Goal: Task Accomplishment & Management: Complete application form

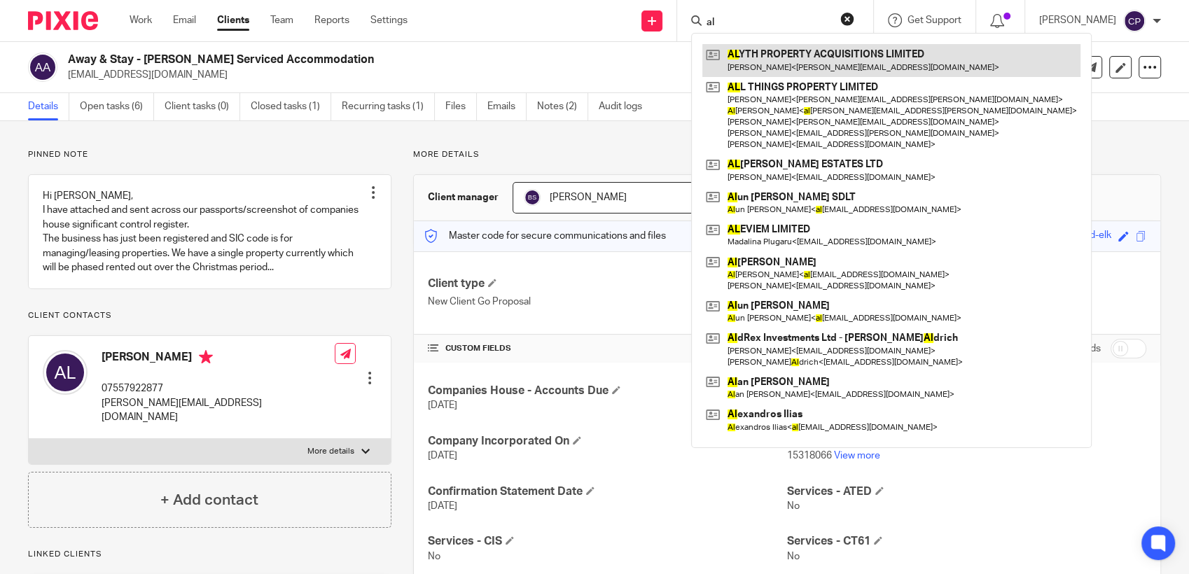
type input "al"
click at [779, 68] on link at bounding box center [891, 60] width 378 height 32
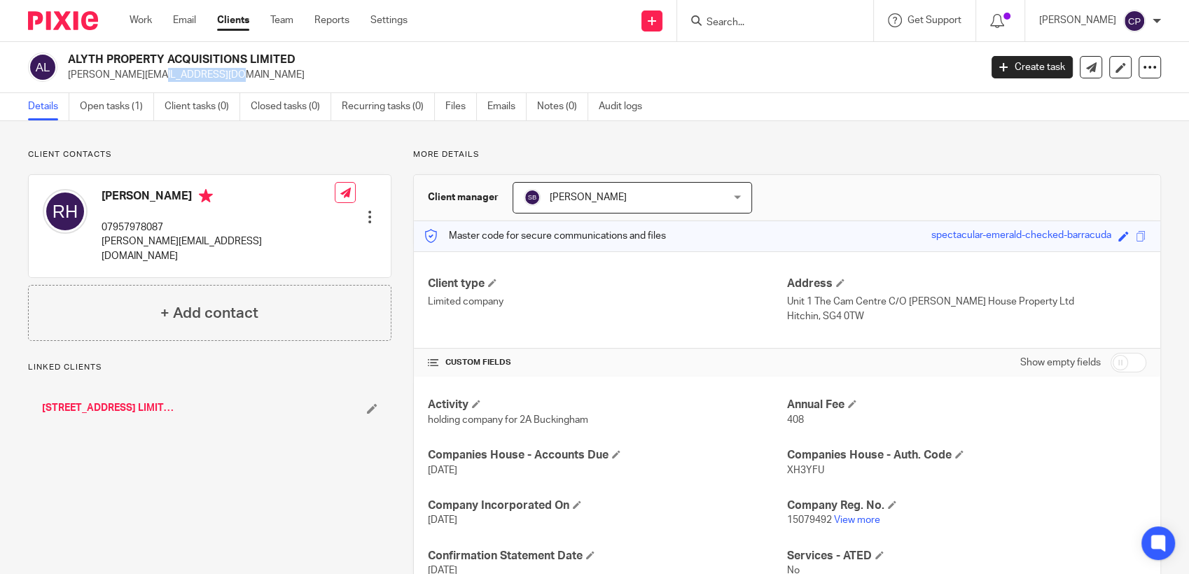
drag, startPoint x: 67, startPoint y: 75, endPoint x: 150, endPoint y: 71, distance: 82.7
click at [150, 71] on div "ALYTH PROPERTY ACQUISITIONS LIMITED rick@jayhp.com" at bounding box center [499, 67] width 943 height 29
drag, startPoint x: 150, startPoint y: 71, endPoint x: 111, endPoint y: 76, distance: 38.9
copy p "rick@jayhp.com"
click at [731, 24] on input "Search" at bounding box center [768, 23] width 126 height 13
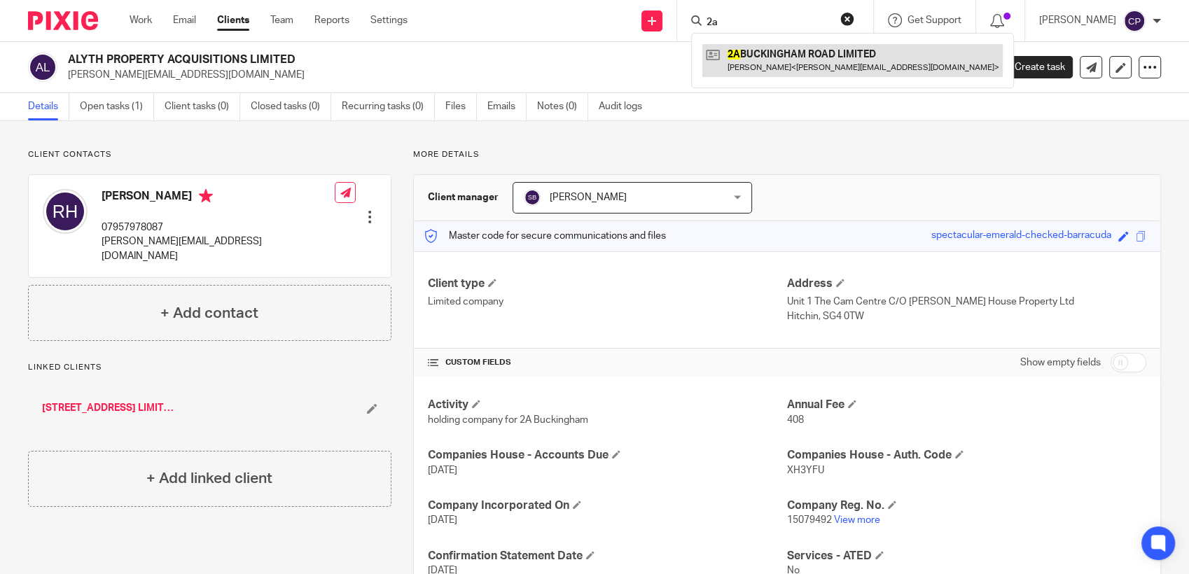
type input "2a"
click at [748, 70] on link at bounding box center [852, 60] width 300 height 32
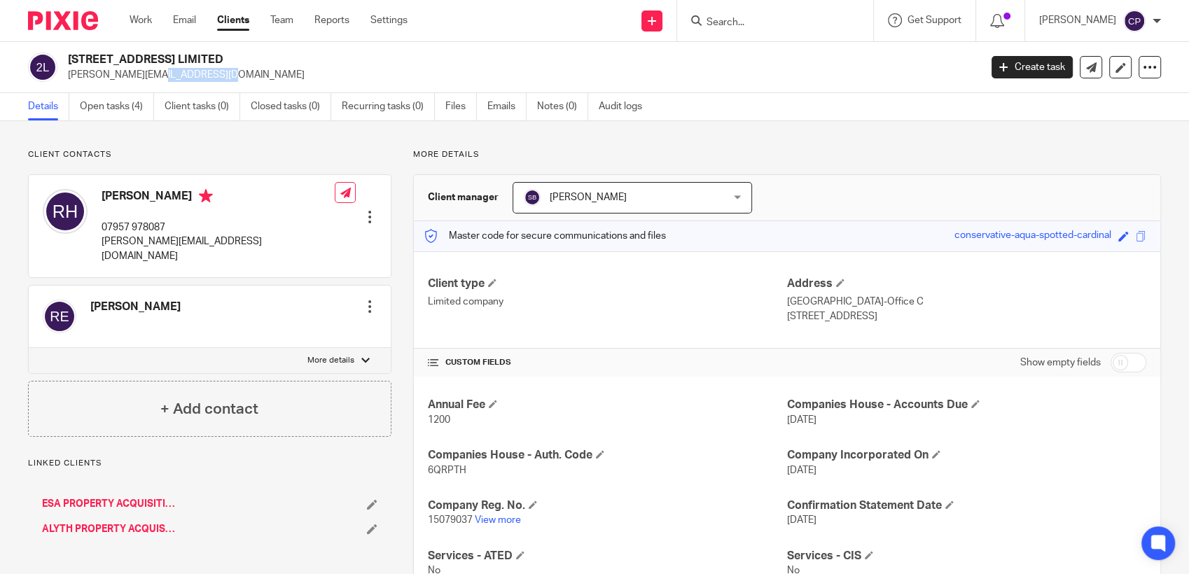
drag, startPoint x: 64, startPoint y: 76, endPoint x: 139, endPoint y: 76, distance: 74.2
click at [134, 76] on div "2A BUCKINGHAM ROAD LIMITED rick@jayhp.com" at bounding box center [499, 67] width 943 height 29
drag, startPoint x: 139, startPoint y: 76, endPoint x: 115, endPoint y: 80, distance: 24.2
copy p "rick@jayhp.com"
click at [755, 25] on input "Search" at bounding box center [768, 23] width 126 height 13
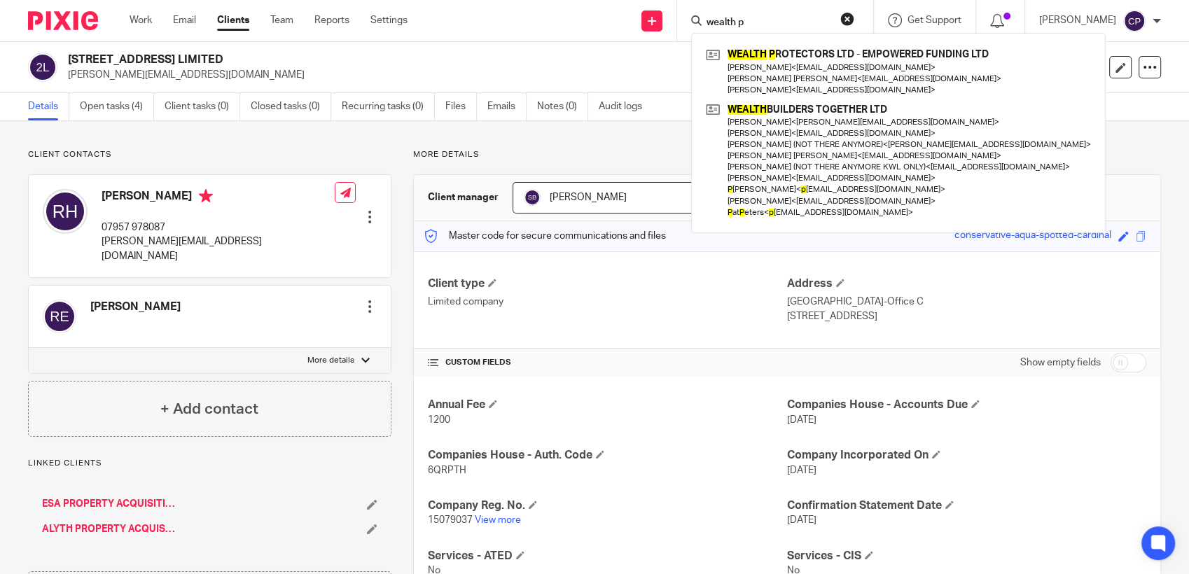
type input "wealth p"
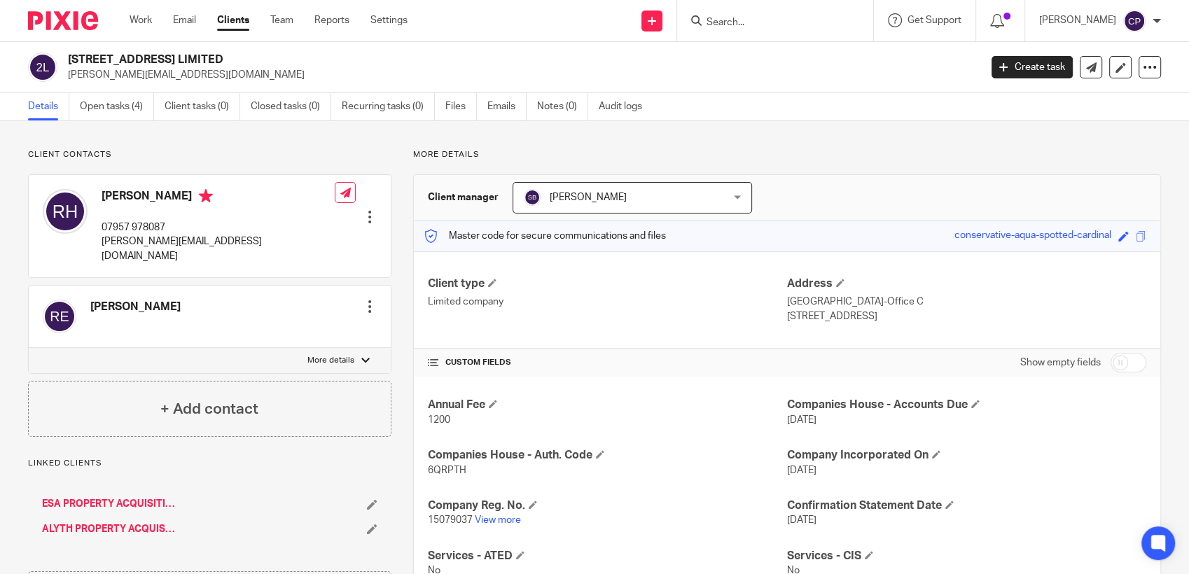
click at [725, 21] on input "Search" at bounding box center [768, 23] width 126 height 13
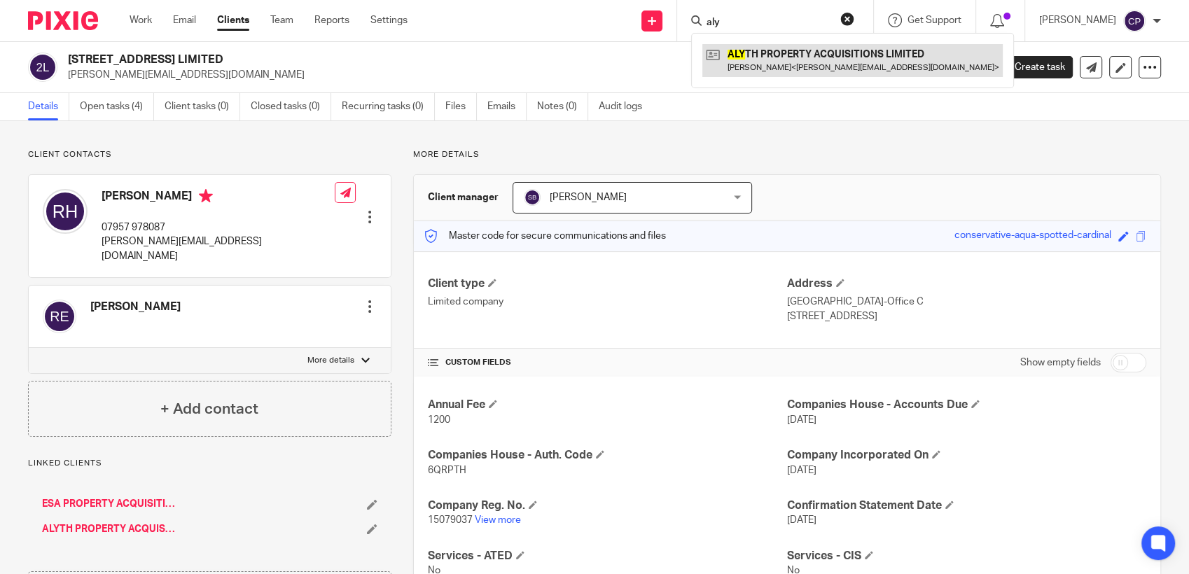
type input "aly"
click at [771, 65] on link at bounding box center [852, 60] width 300 height 32
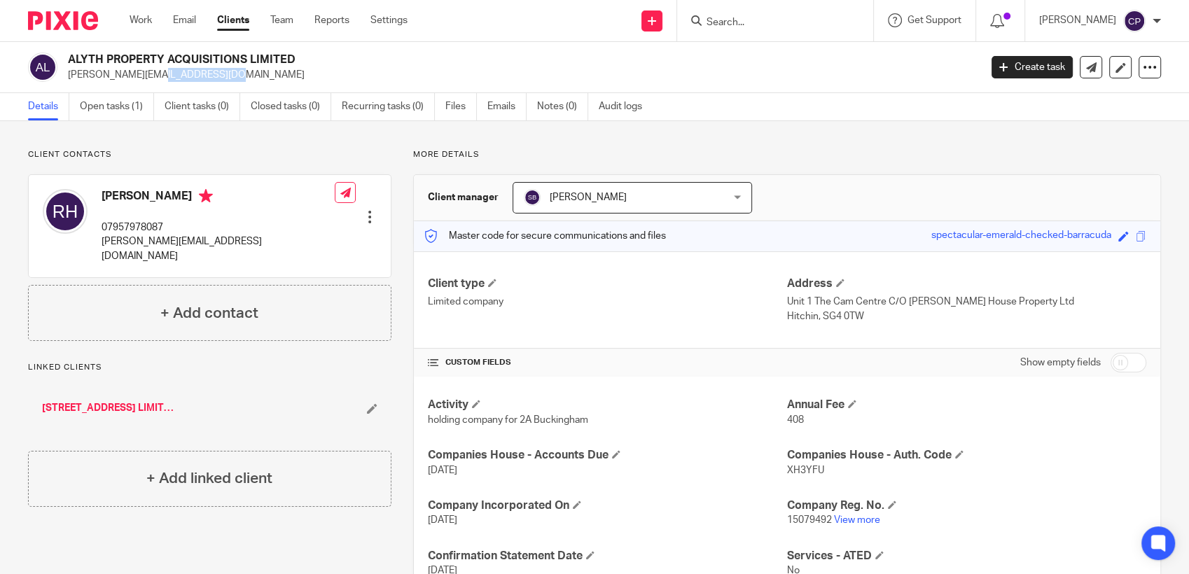
drag, startPoint x: 62, startPoint y: 74, endPoint x: 153, endPoint y: 76, distance: 91.1
click at [153, 76] on div "ALYTH PROPERTY ACQUISITIONS LIMITED rick@jayhp.com" at bounding box center [499, 67] width 943 height 29
drag, startPoint x: 153, startPoint y: 76, endPoint x: 111, endPoint y: 76, distance: 42.0
copy p "[PERSON_NAME][EMAIL_ADDRESS][DOMAIN_NAME]"
click at [1011, 71] on link "Create task" at bounding box center [1032, 67] width 81 height 22
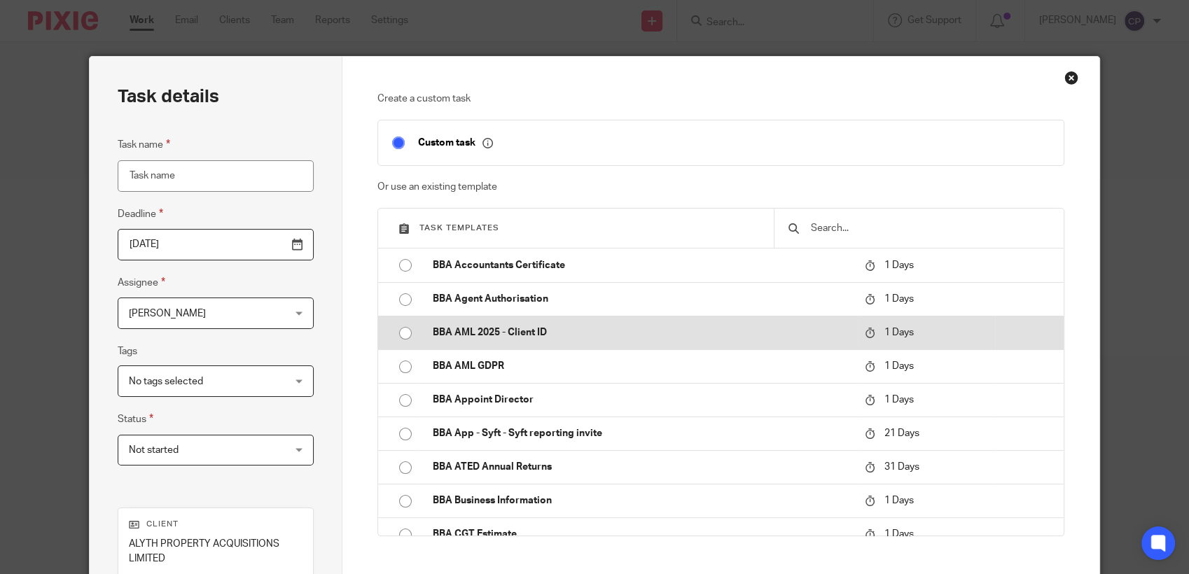
click at [398, 333] on input "radio" at bounding box center [405, 333] width 27 height 27
type input "2025-08-17"
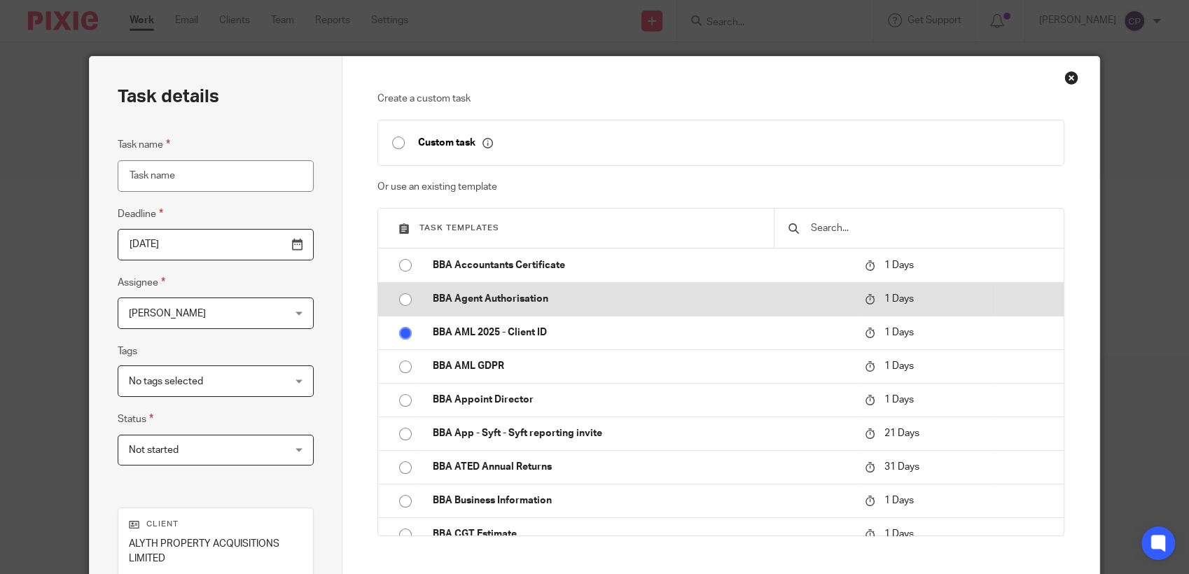
type input "BBA AML 2025 - Client ID"
checkbox input "false"
radio input "false"
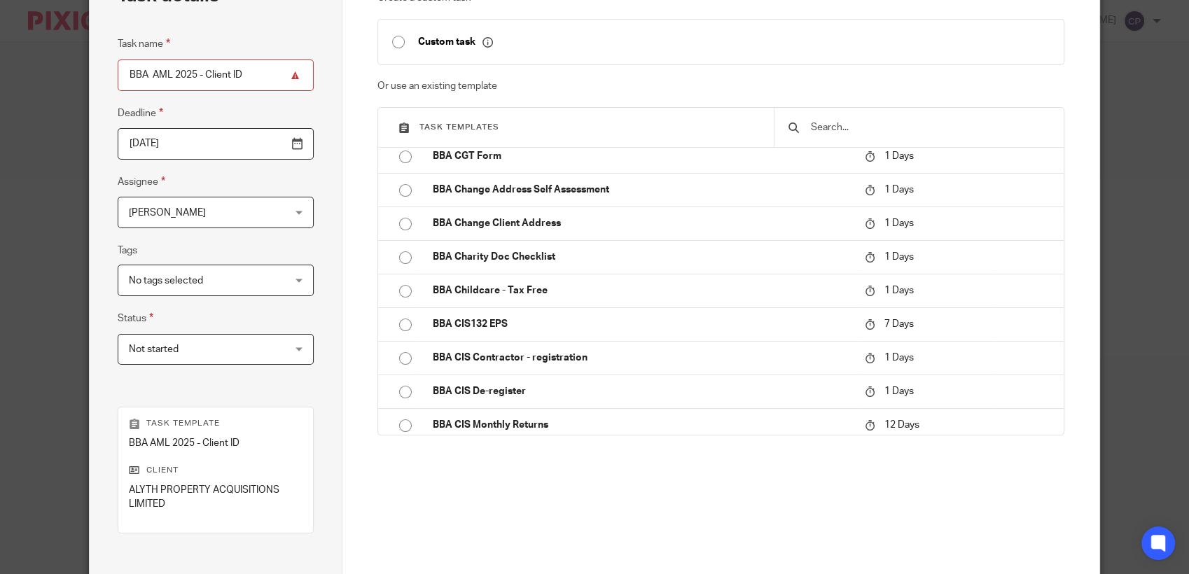
scroll to position [267, 0]
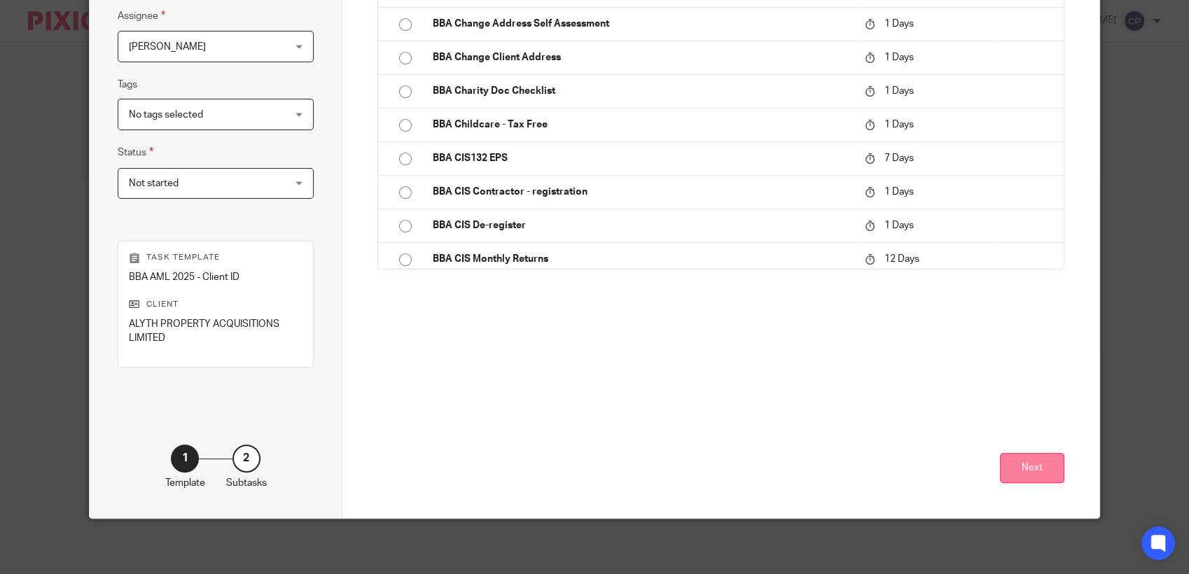
click at [1023, 469] on button "Next" at bounding box center [1032, 468] width 64 height 30
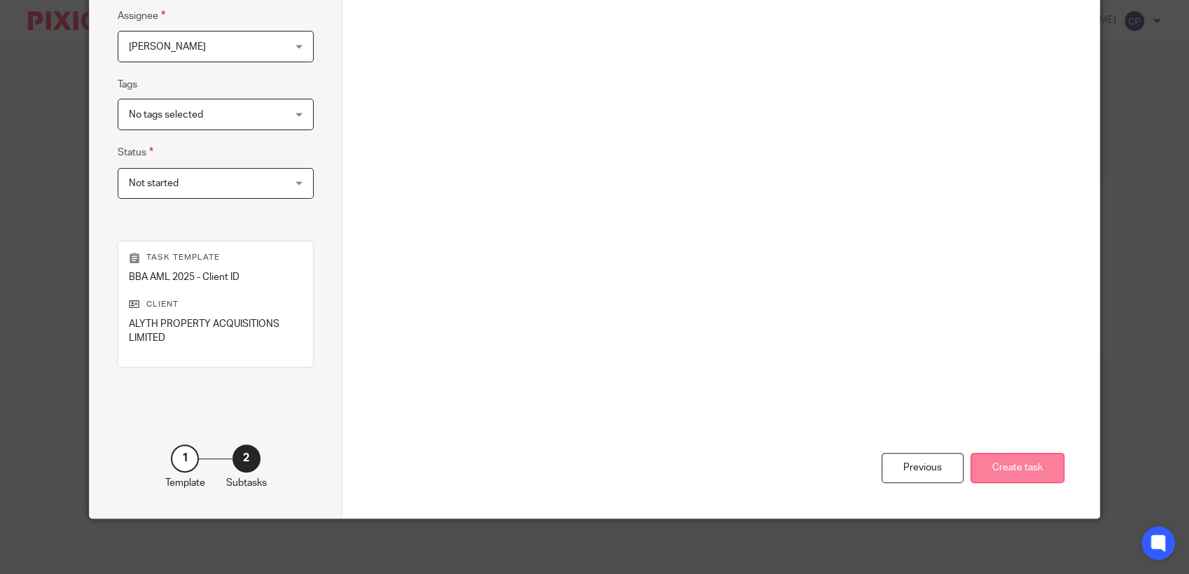
click at [1002, 460] on button "Create task" at bounding box center [1018, 468] width 94 height 30
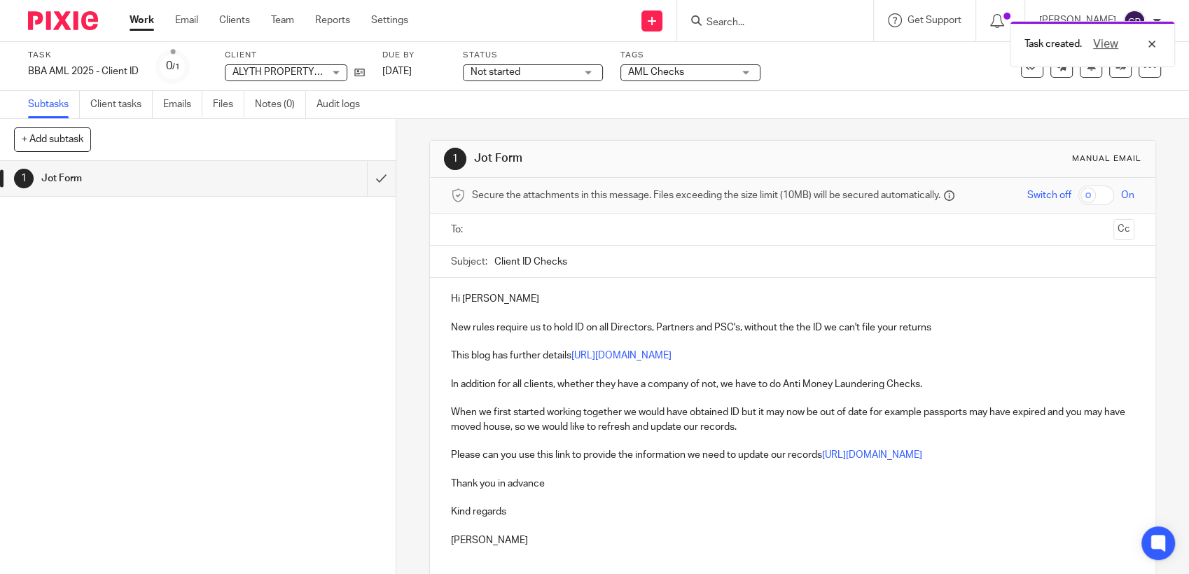
paste input "rick@jayhp.com"
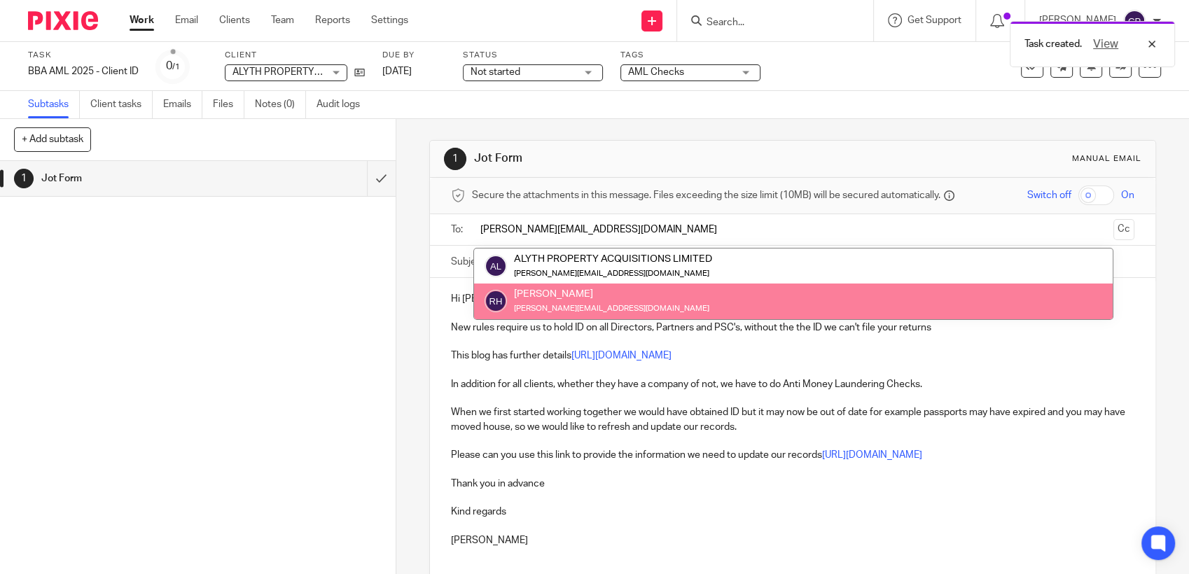
type input "rick@jayhp.com"
click at [459, 298] on p "Hi Rick" at bounding box center [792, 299] width 683 height 14
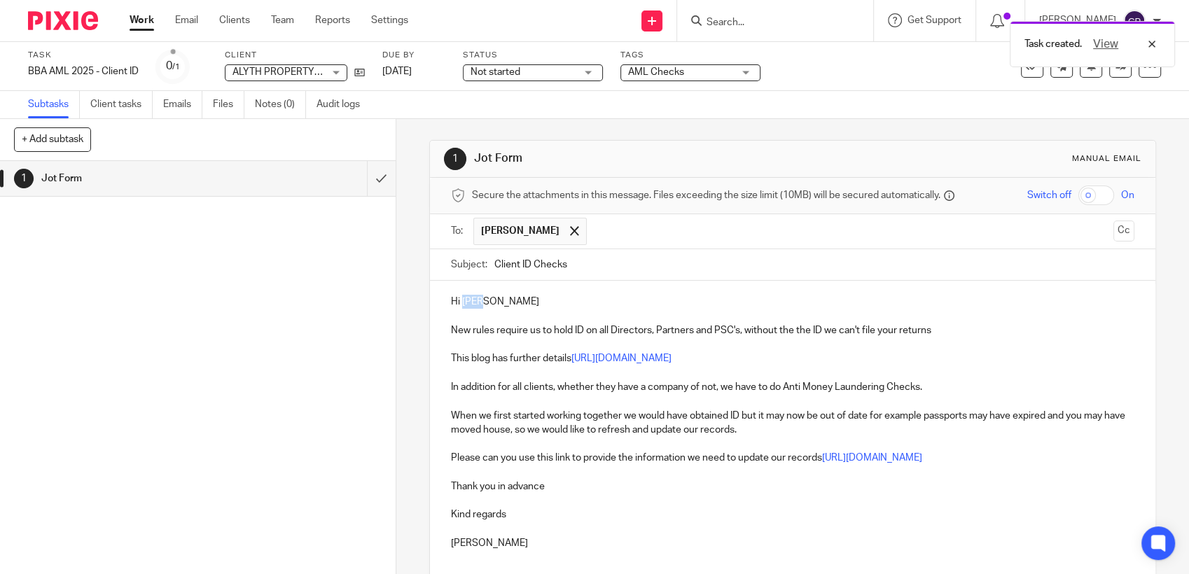
drag, startPoint x: 459, startPoint y: 302, endPoint x: 563, endPoint y: 305, distance: 104.4
click at [562, 305] on p "Hi Rick" at bounding box center [792, 302] width 683 height 14
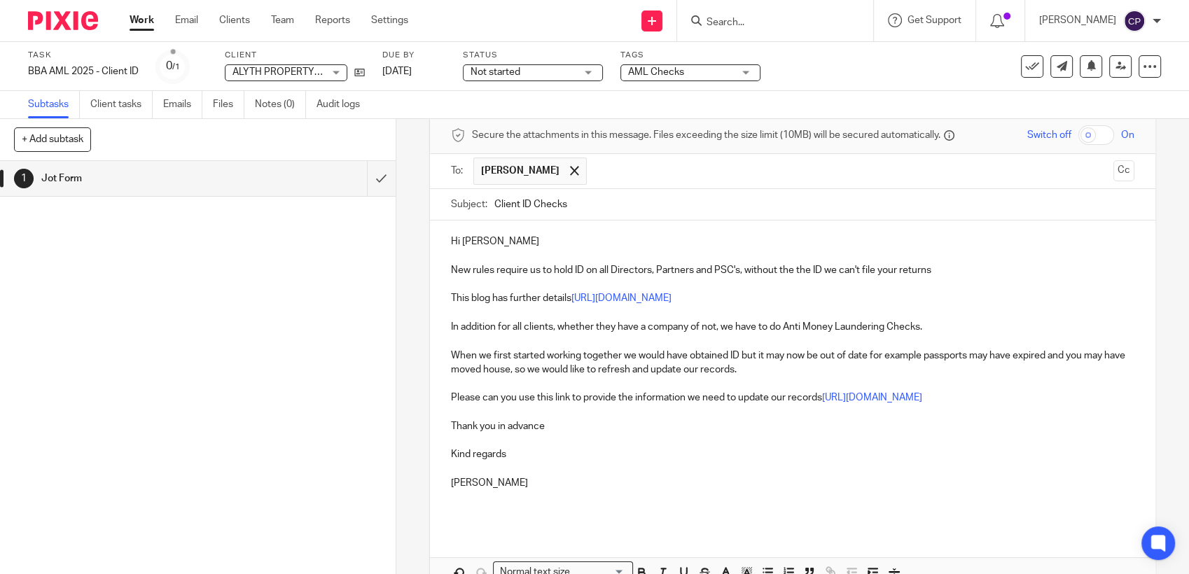
scroll to position [140, 0]
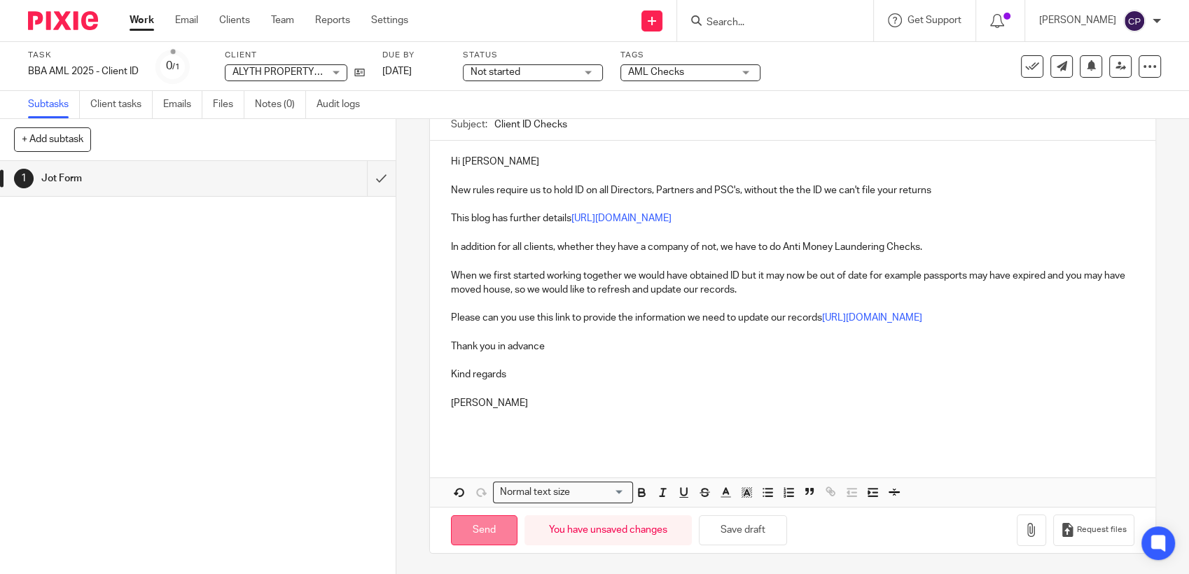
click at [483, 541] on input "Send" at bounding box center [484, 530] width 67 height 30
type input "Sent"
click at [723, 25] on input "Search" at bounding box center [768, 23] width 126 height 13
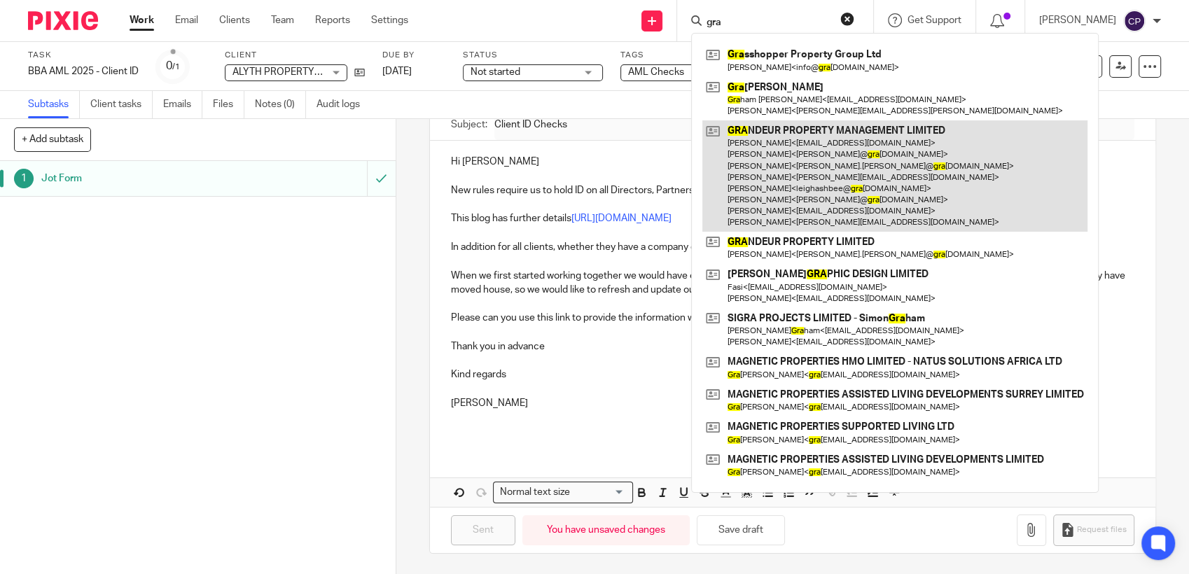
type input "gra"
click at [818, 195] on link at bounding box center [894, 175] width 385 height 111
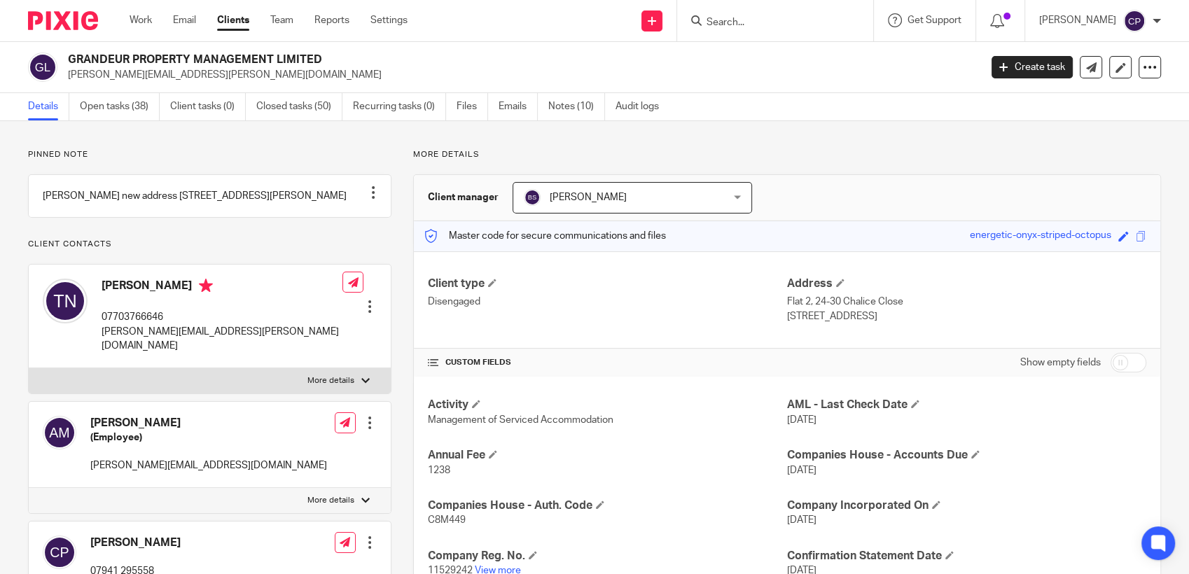
click at [747, 22] on input "Search" at bounding box center [768, 23] width 126 height 13
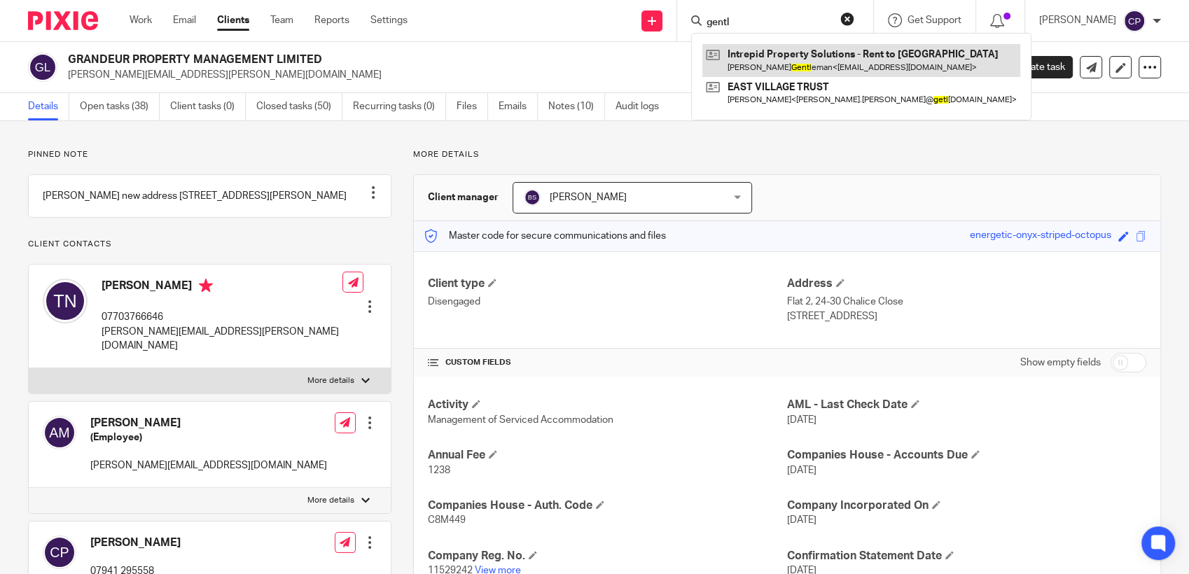
type input "gentl"
click at [760, 58] on link at bounding box center [861, 60] width 318 height 32
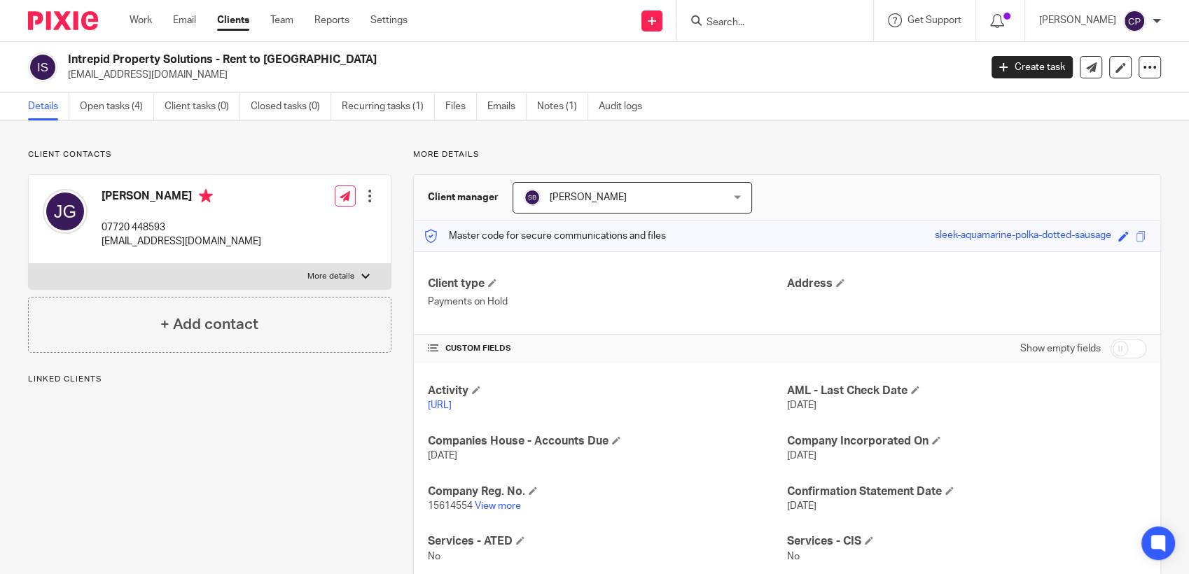
drag, startPoint x: 67, startPoint y: 74, endPoint x: 228, endPoint y: 79, distance: 161.1
click at [228, 79] on div "Intrepid Property Solutions - Rent to [GEOGRAPHIC_DATA] [EMAIL_ADDRESS][DOMAIN_…" at bounding box center [499, 67] width 943 height 29
drag, startPoint x: 228, startPoint y: 79, endPoint x: 185, endPoint y: 80, distance: 43.4
copy p "[EMAIL_ADDRESS][DOMAIN_NAME]"
click at [1008, 69] on link "Create task" at bounding box center [1032, 67] width 81 height 22
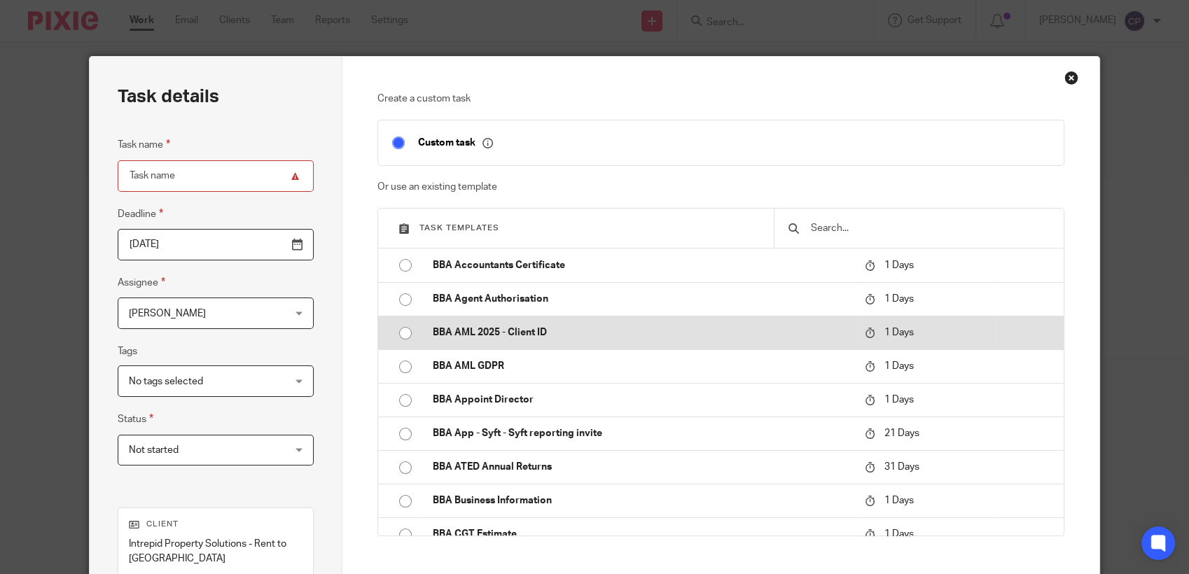
click at [395, 335] on input "radio" at bounding box center [405, 333] width 27 height 27
type input "2025-08-17"
type input "BBA AML 2025 - Client ID"
checkbox input "false"
radio input "false"
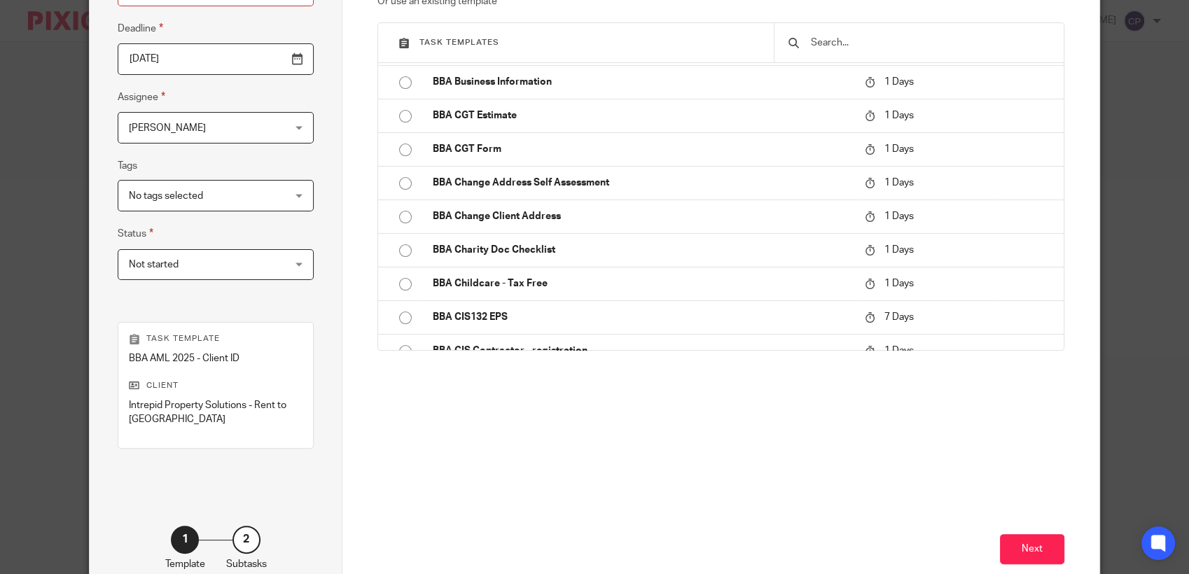
scroll to position [252, 0]
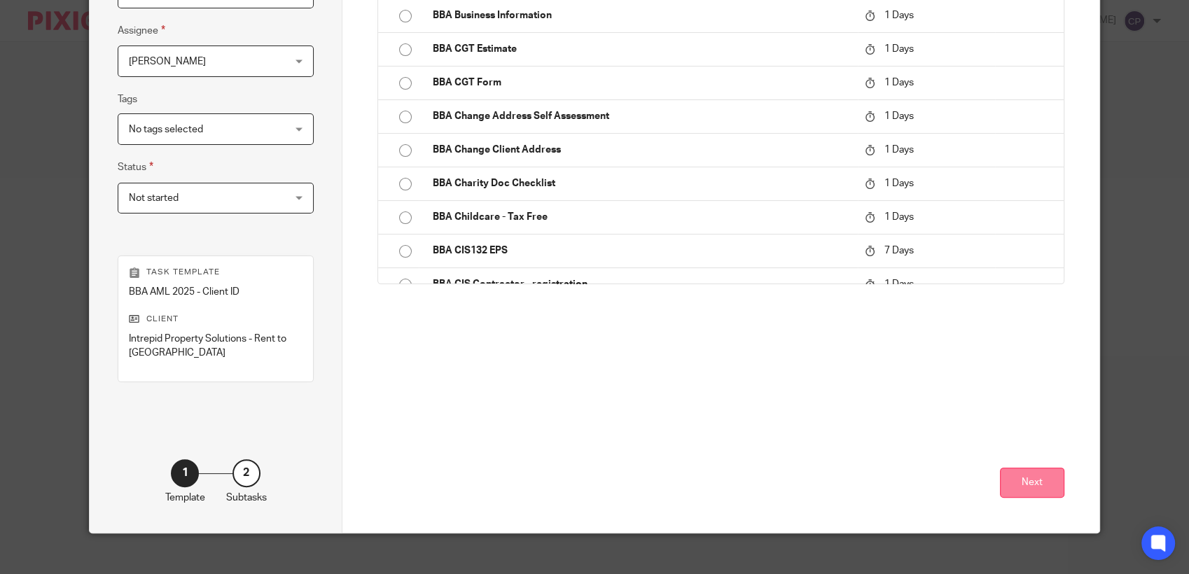
click at [1044, 472] on button "Next" at bounding box center [1032, 483] width 64 height 30
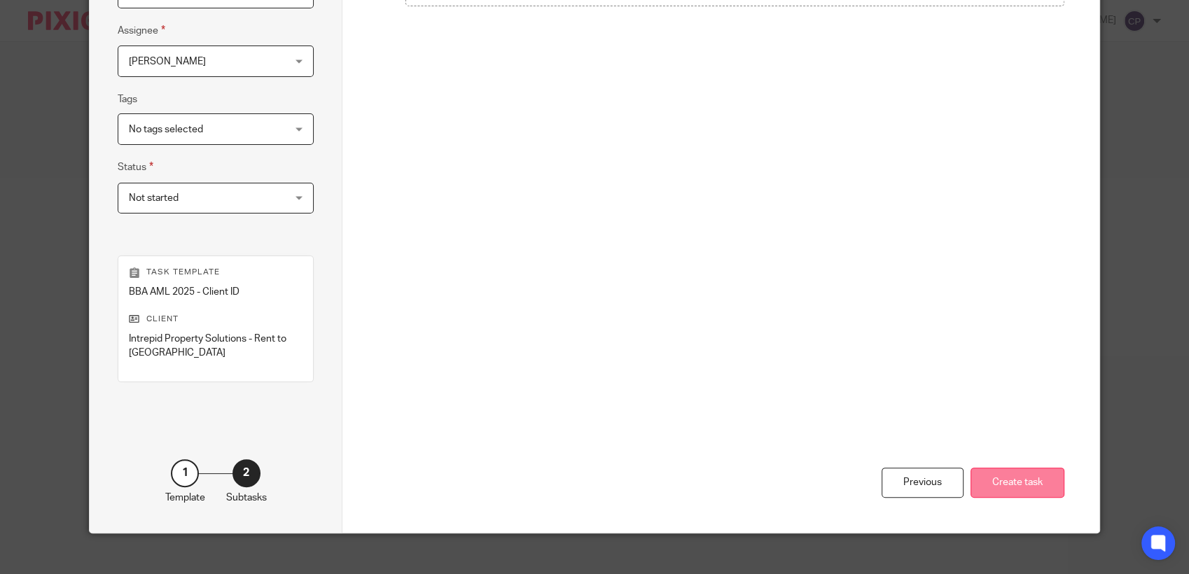
click at [1013, 468] on button "Create task" at bounding box center [1018, 483] width 94 height 30
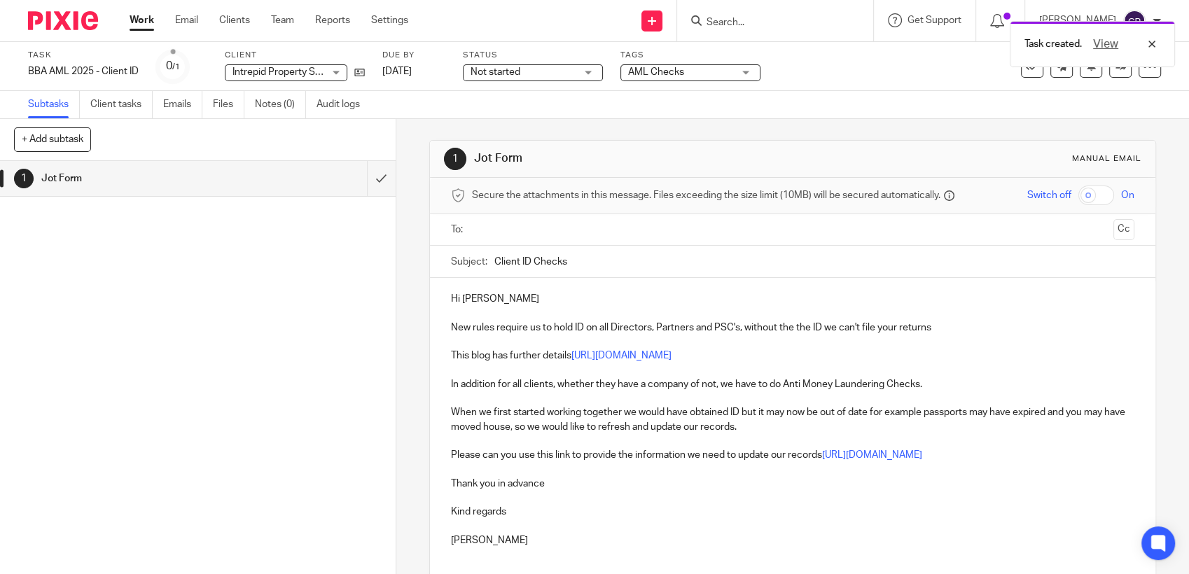
paste input "[EMAIL_ADDRESS][DOMAIN_NAME]"
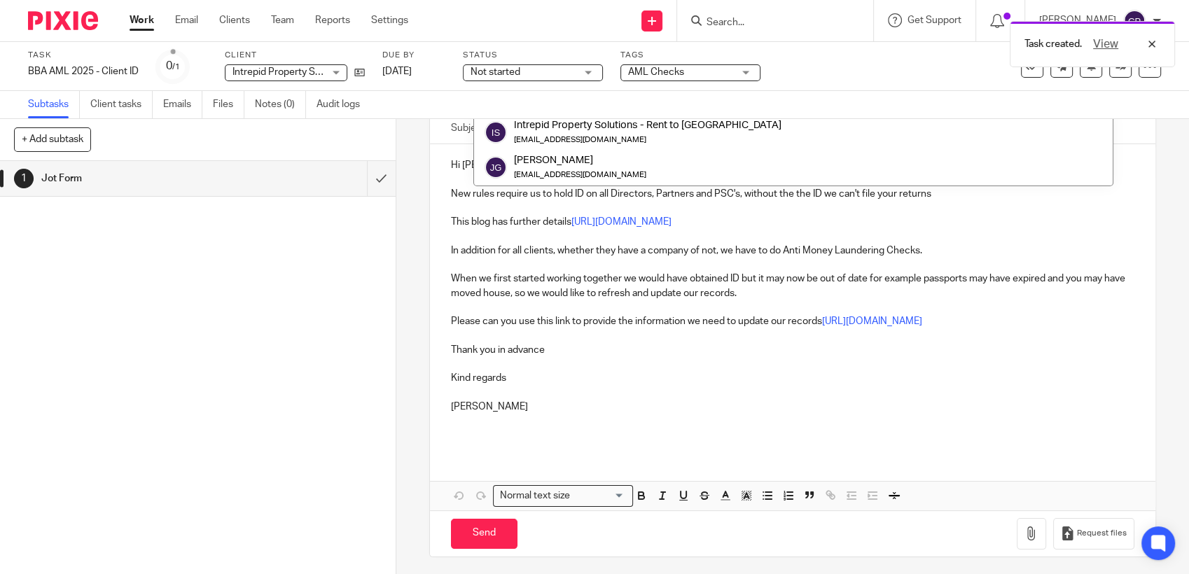
scroll to position [136, 0]
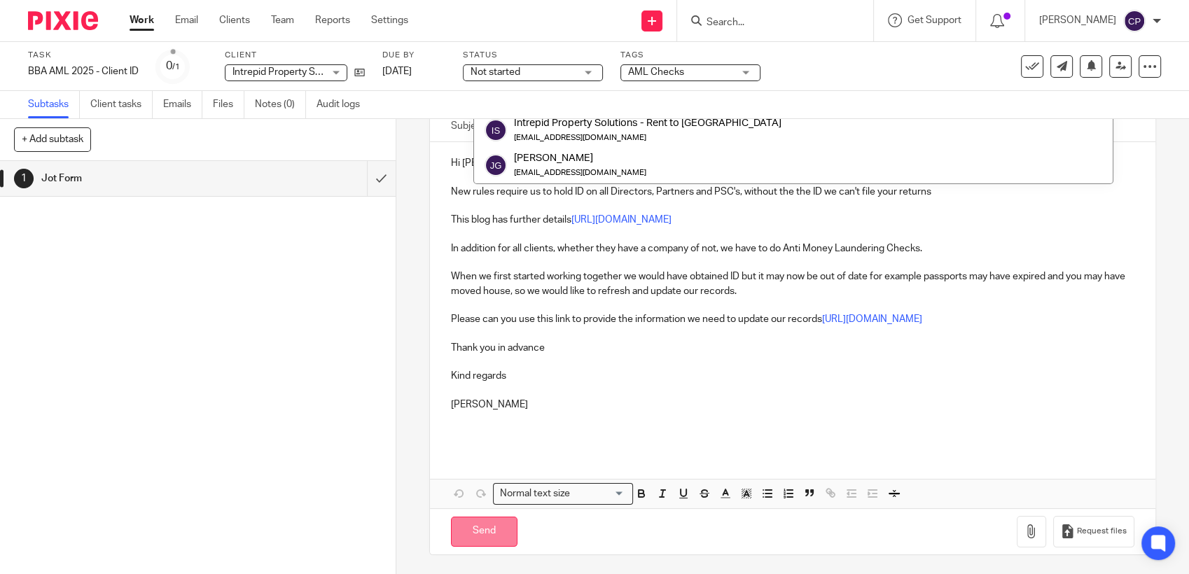
type input "[EMAIL_ADDRESS][DOMAIN_NAME]"
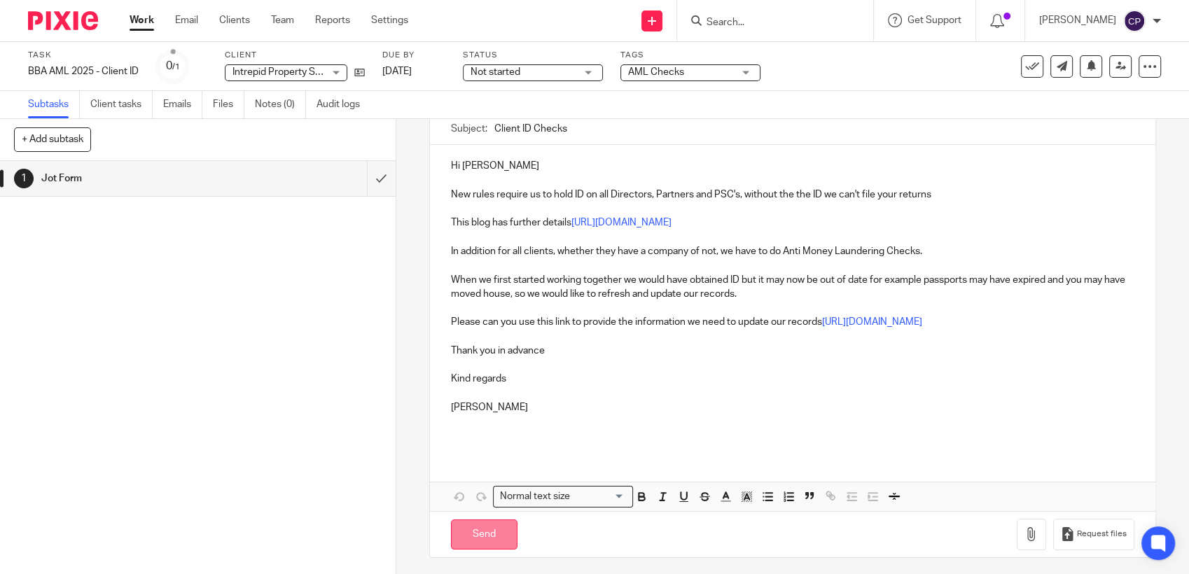
click at [489, 537] on input "Send" at bounding box center [484, 535] width 67 height 30
type input "Sent"
click at [744, 24] on input "Search" at bounding box center [768, 23] width 126 height 13
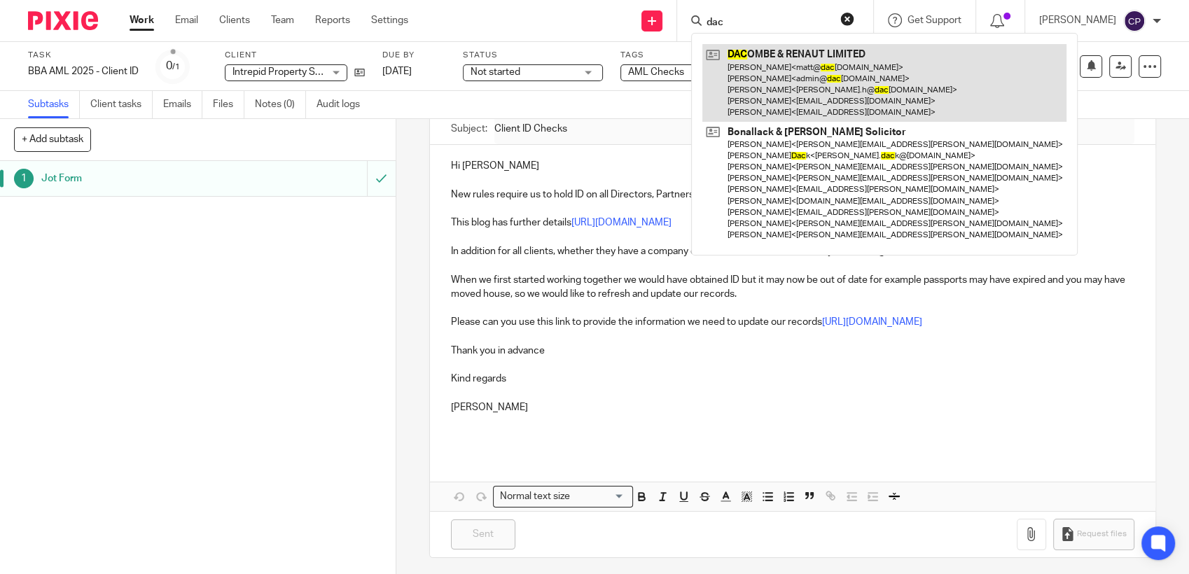
type input "dac"
click at [768, 76] on link at bounding box center [884, 83] width 364 height 78
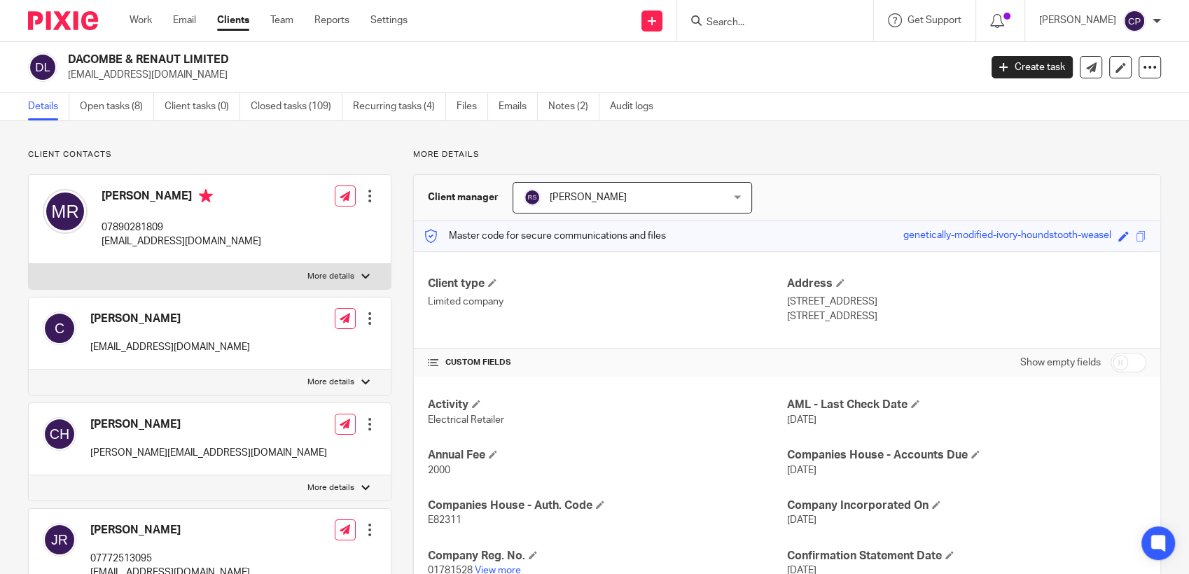
drag, startPoint x: 67, startPoint y: 74, endPoint x: 252, endPoint y: 79, distance: 184.9
click at [252, 79] on p "[EMAIL_ADDRESS][DOMAIN_NAME]" at bounding box center [519, 75] width 903 height 14
drag, startPoint x: 252, startPoint y: 79, endPoint x: 196, endPoint y: 79, distance: 56.0
copy p "[EMAIL_ADDRESS][DOMAIN_NAME]"
click at [999, 68] on icon at bounding box center [1003, 67] width 8 height 8
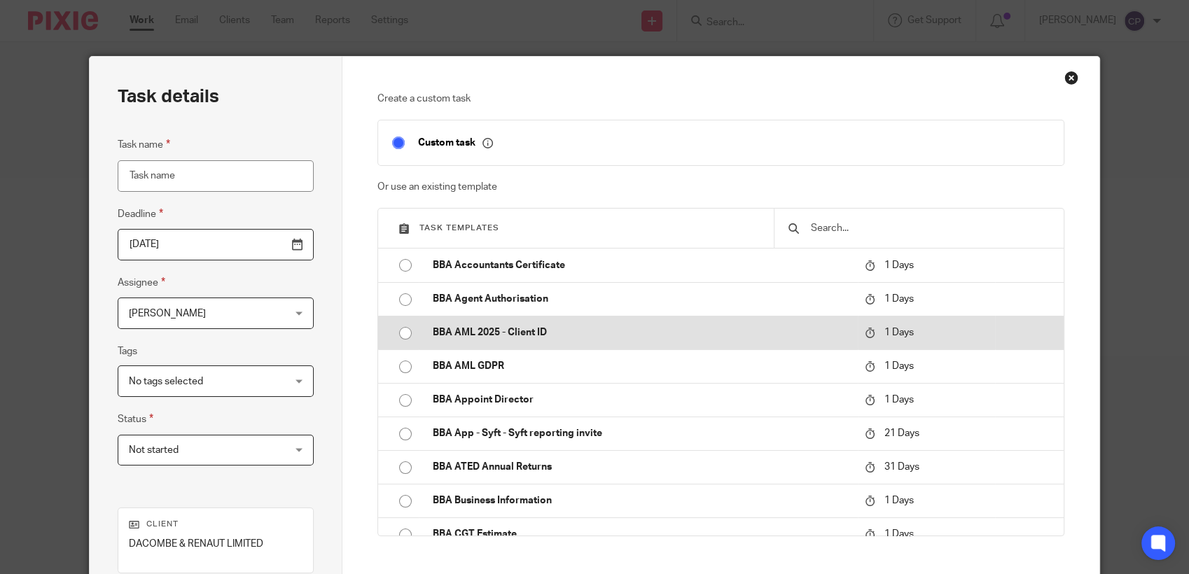
click at [403, 335] on input "radio" at bounding box center [405, 333] width 27 height 27
type input "[DATE]"
type input "BBA AML 2025 - Client ID"
checkbox input "false"
radio input "false"
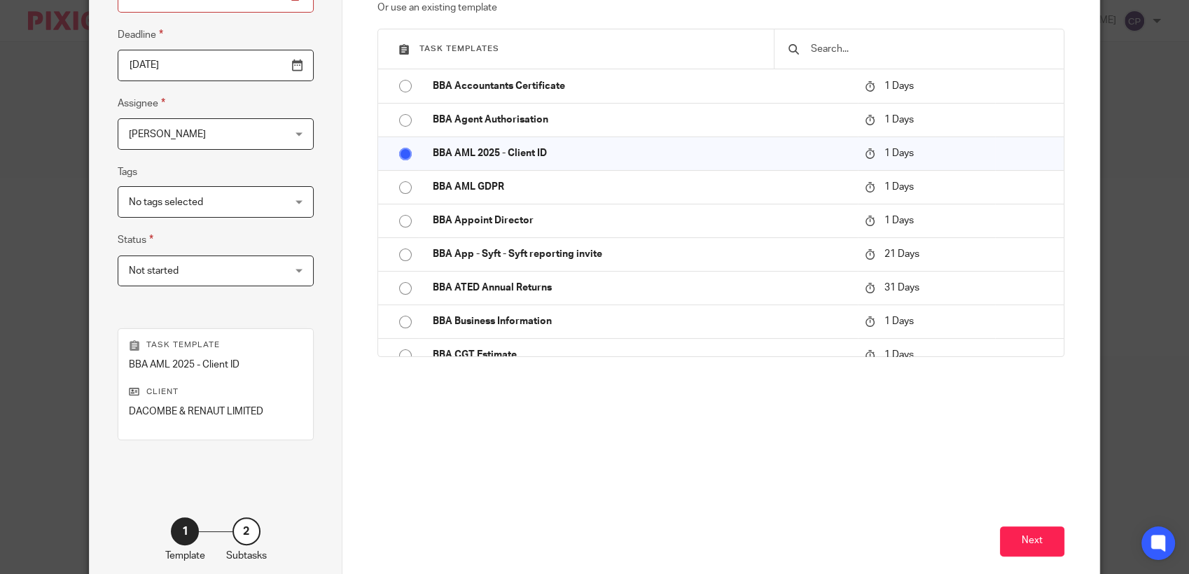
scroll to position [252, 0]
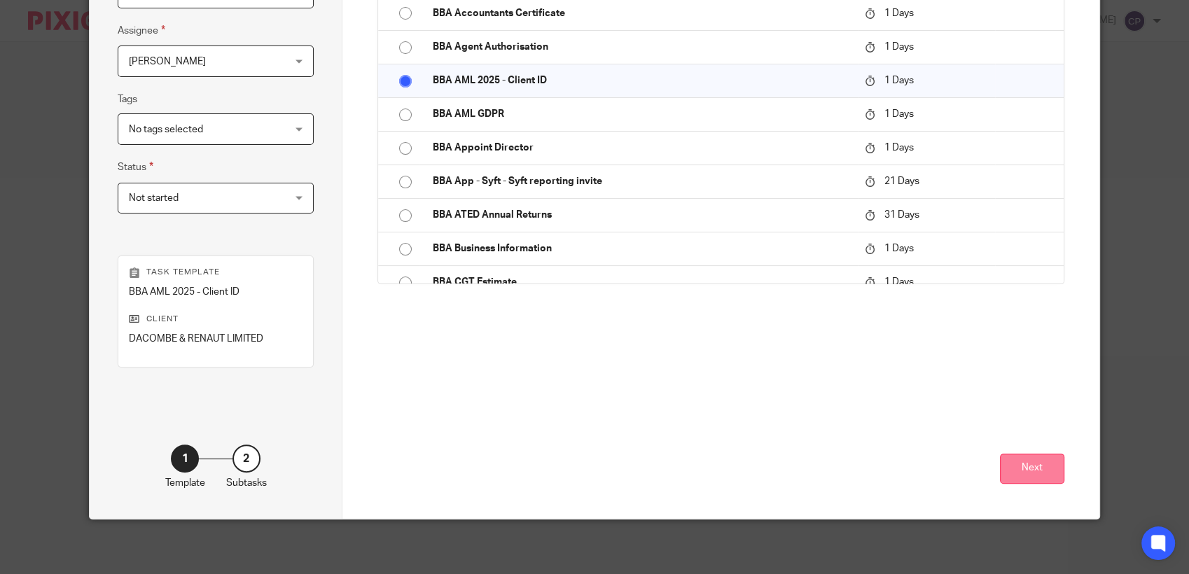
click at [1036, 466] on button "Next" at bounding box center [1032, 469] width 64 height 30
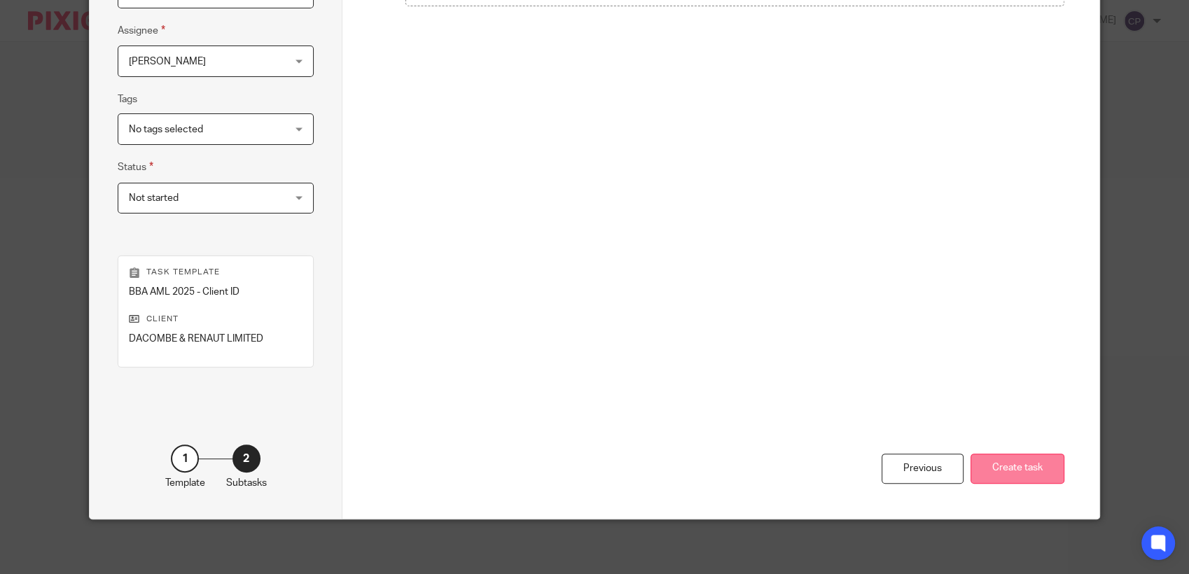
click at [1003, 469] on button "Create task" at bounding box center [1018, 469] width 94 height 30
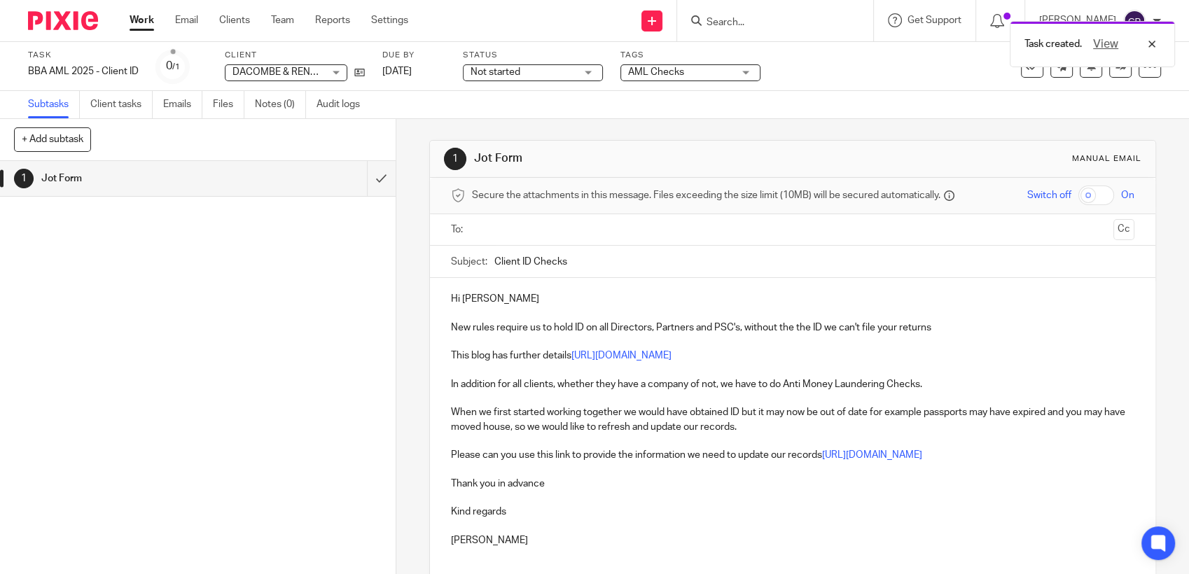
paste input "matt@dacombesofwimborne.com"
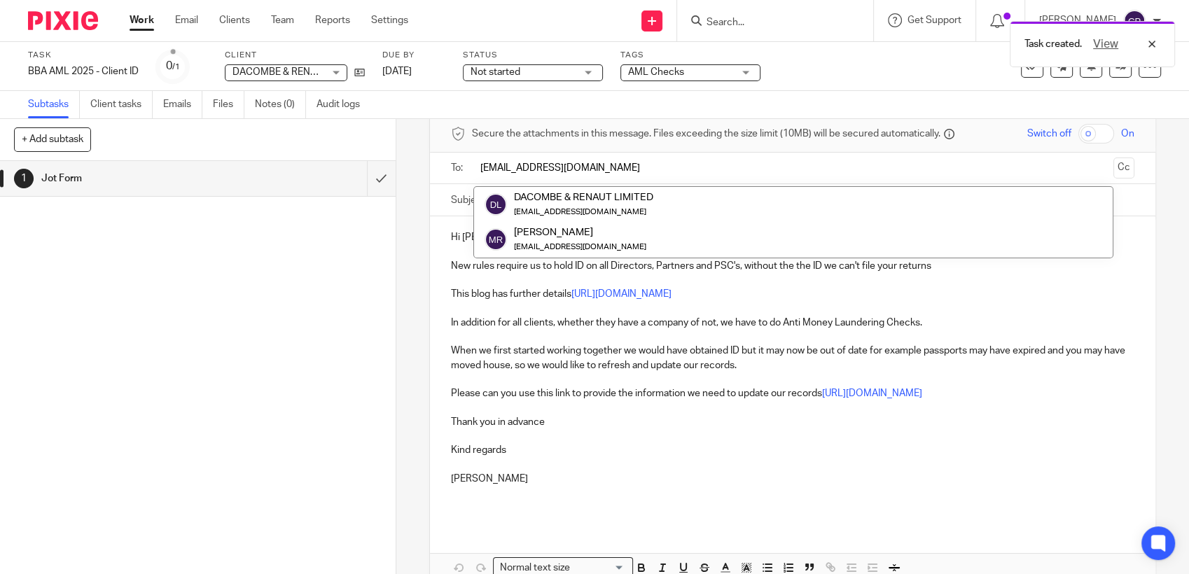
scroll to position [136, 0]
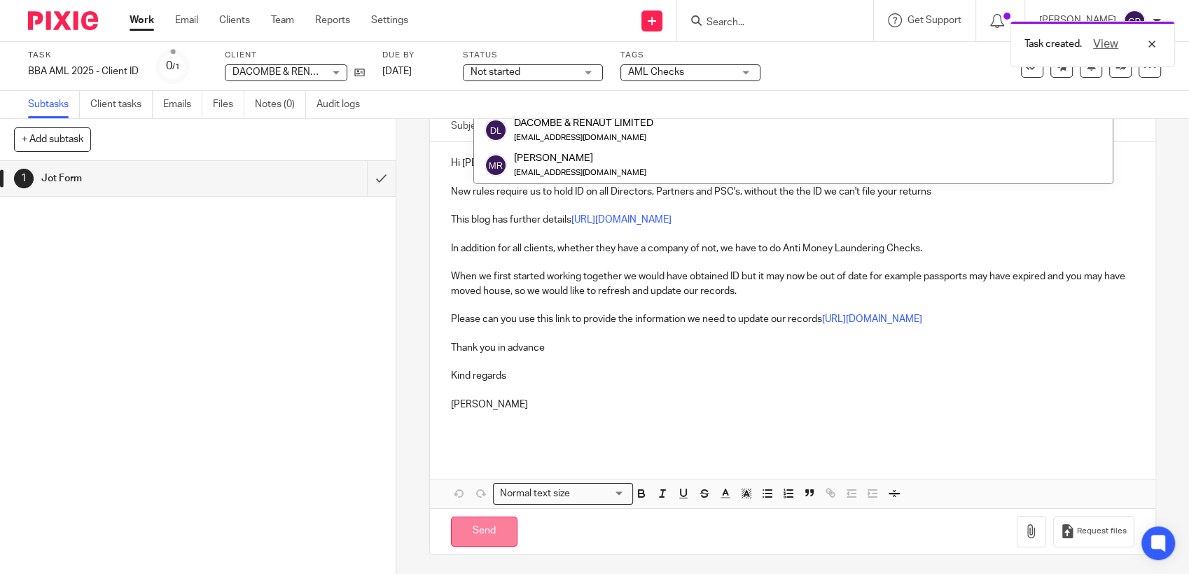
type input "matt@dacombesofwimborne.com"
click at [465, 535] on input "Send" at bounding box center [484, 532] width 67 height 30
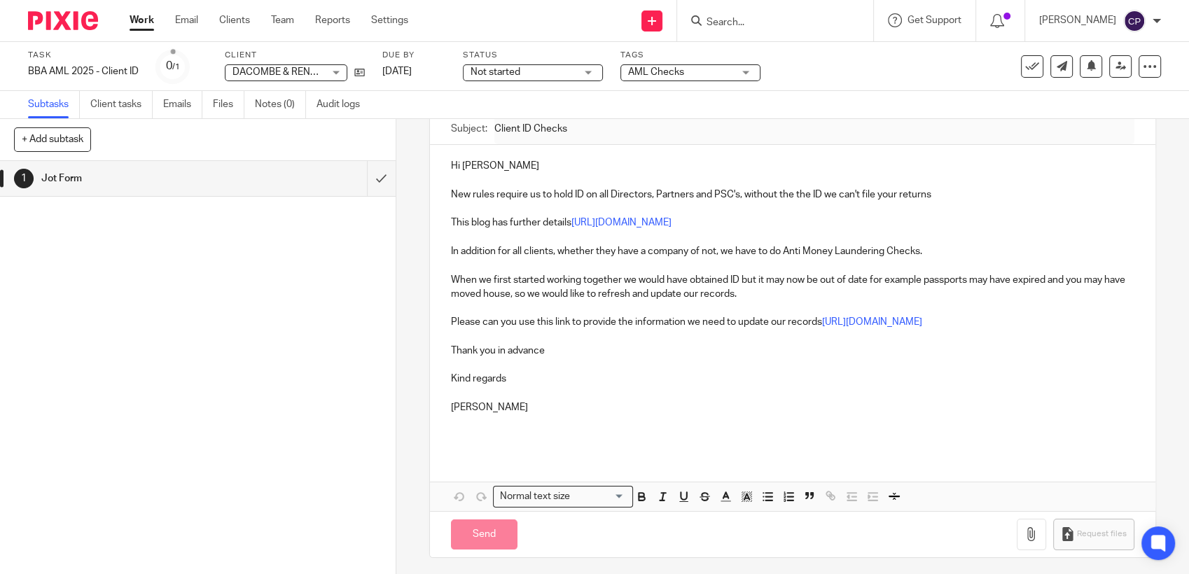
type input "Sent"
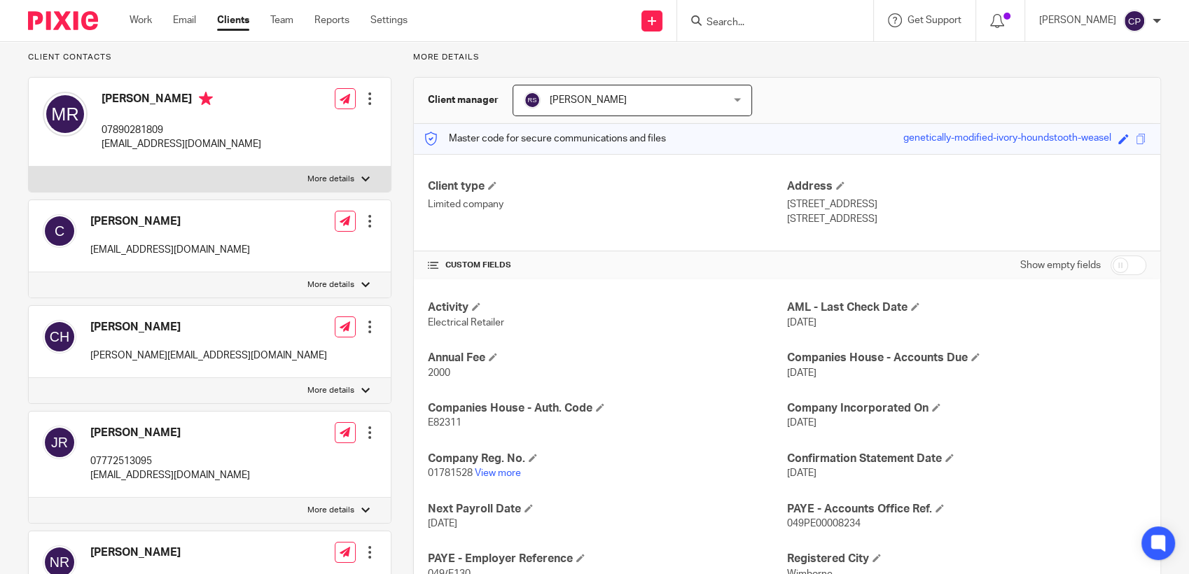
scroll to position [311, 0]
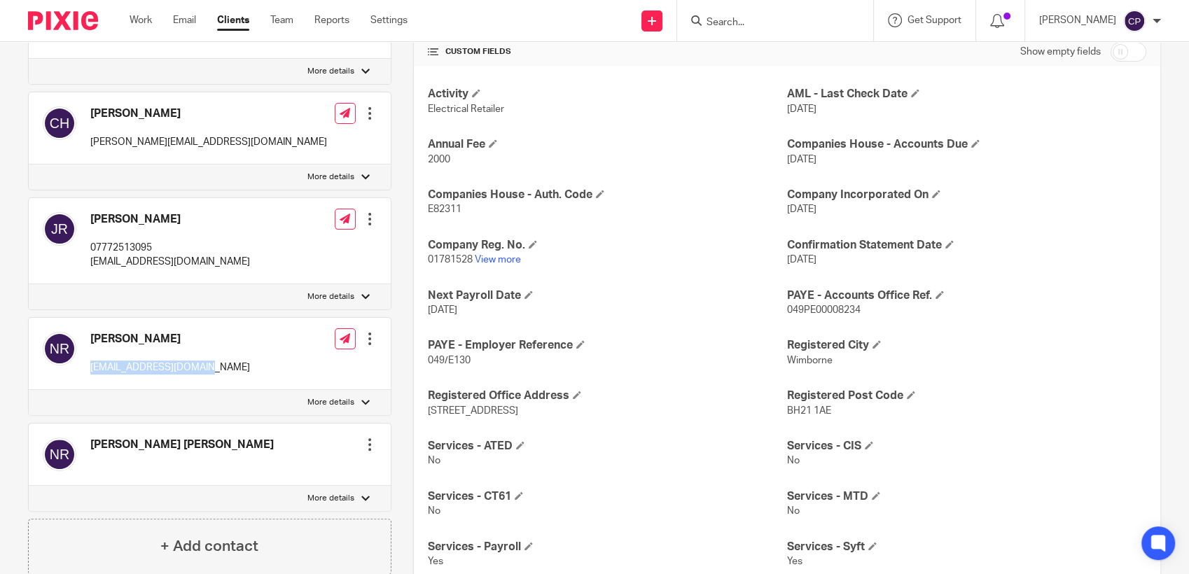
drag, startPoint x: 88, startPoint y: 363, endPoint x: 258, endPoint y: 370, distance: 171.0
click at [258, 370] on div "Nicola Renaut nicolarenaut@gmail.com Edit contact Create client from contact Ex…" at bounding box center [210, 354] width 362 height 72
drag, startPoint x: 258, startPoint y: 370, endPoint x: 186, endPoint y: 366, distance: 72.3
copy p "nicolarenaut@gmail.com"
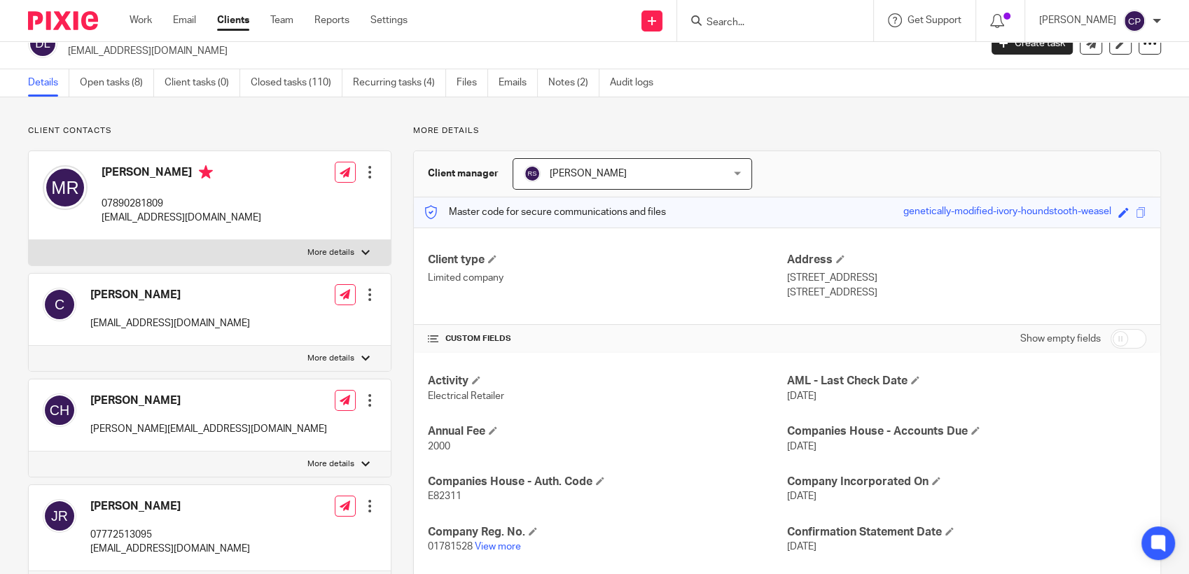
scroll to position [0, 0]
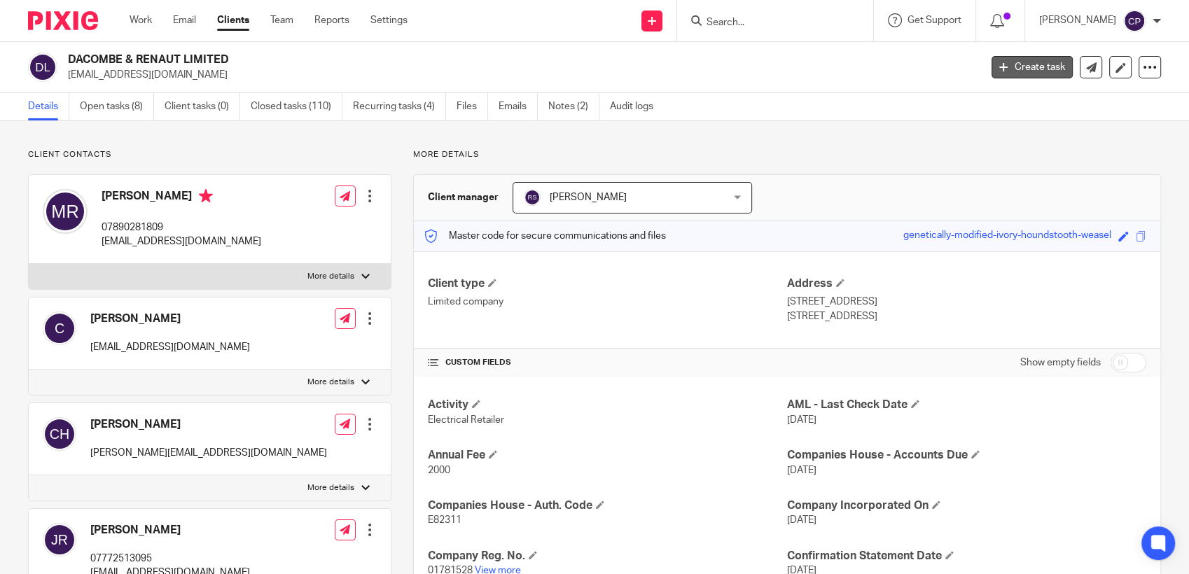
click at [1015, 64] on link "Create task" at bounding box center [1032, 67] width 81 height 22
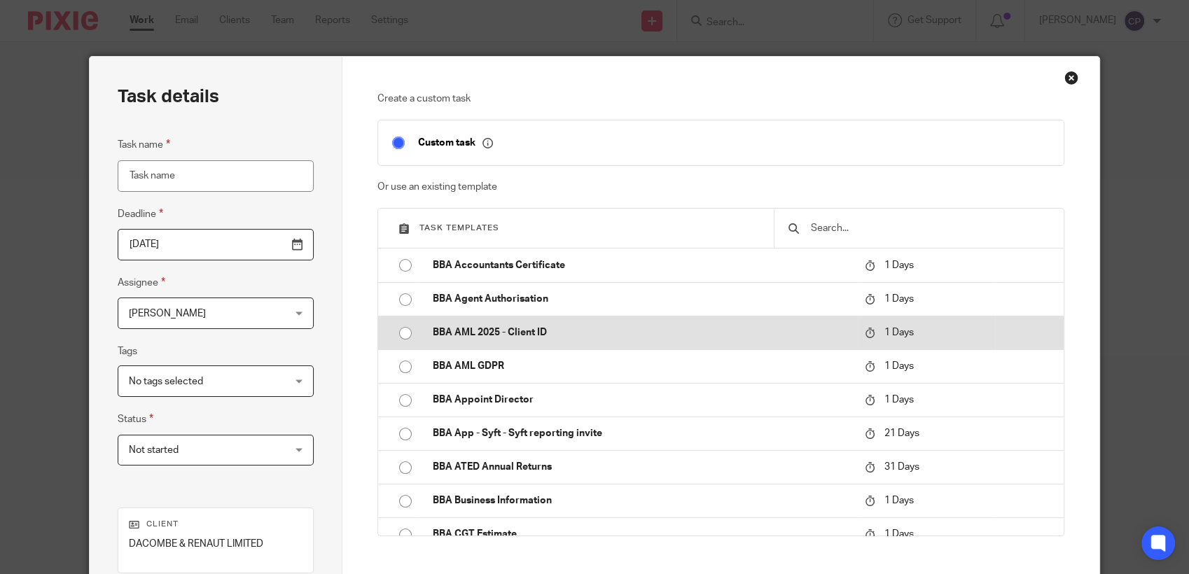
click at [395, 333] on input "radio" at bounding box center [405, 333] width 27 height 27
type input "[DATE]"
type input "BBA AML 2025 - Client ID"
checkbox input "false"
radio input "false"
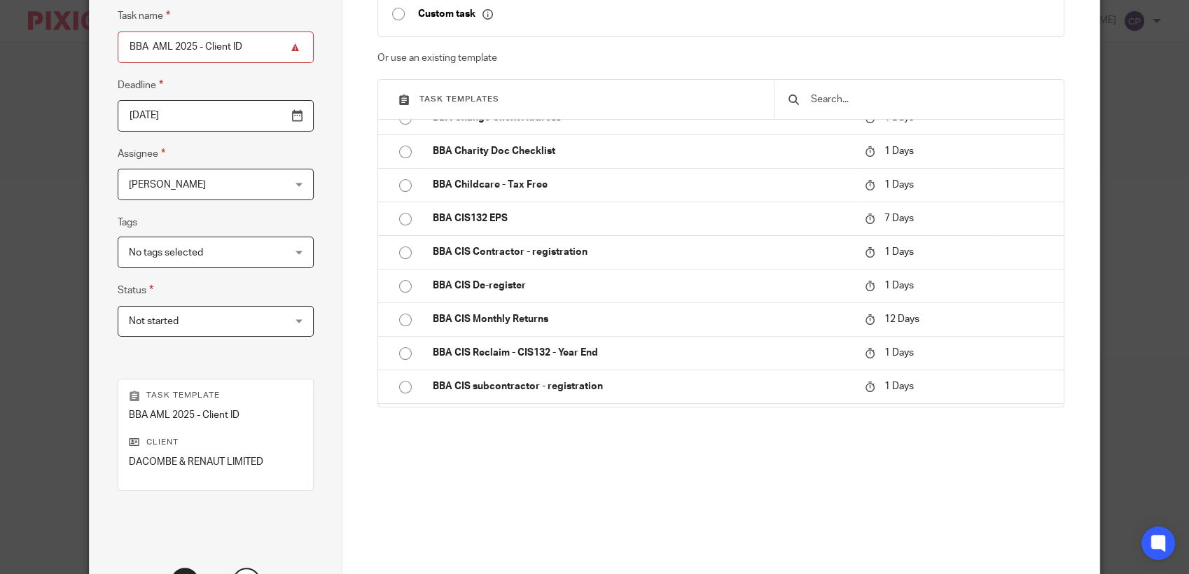
scroll to position [252, 0]
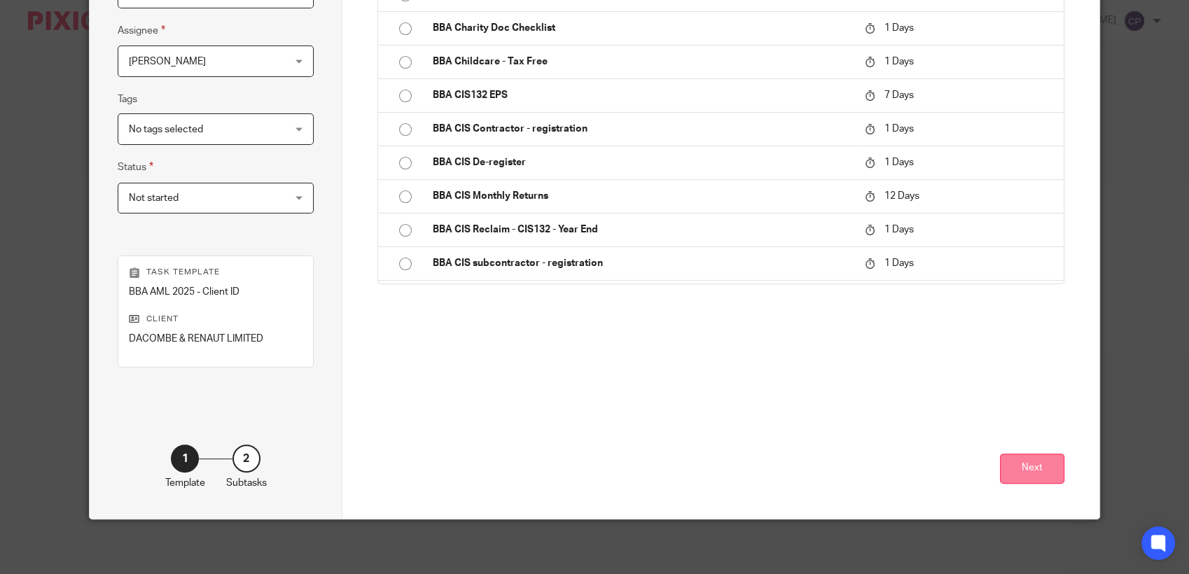
click at [1032, 464] on button "Next" at bounding box center [1032, 469] width 64 height 30
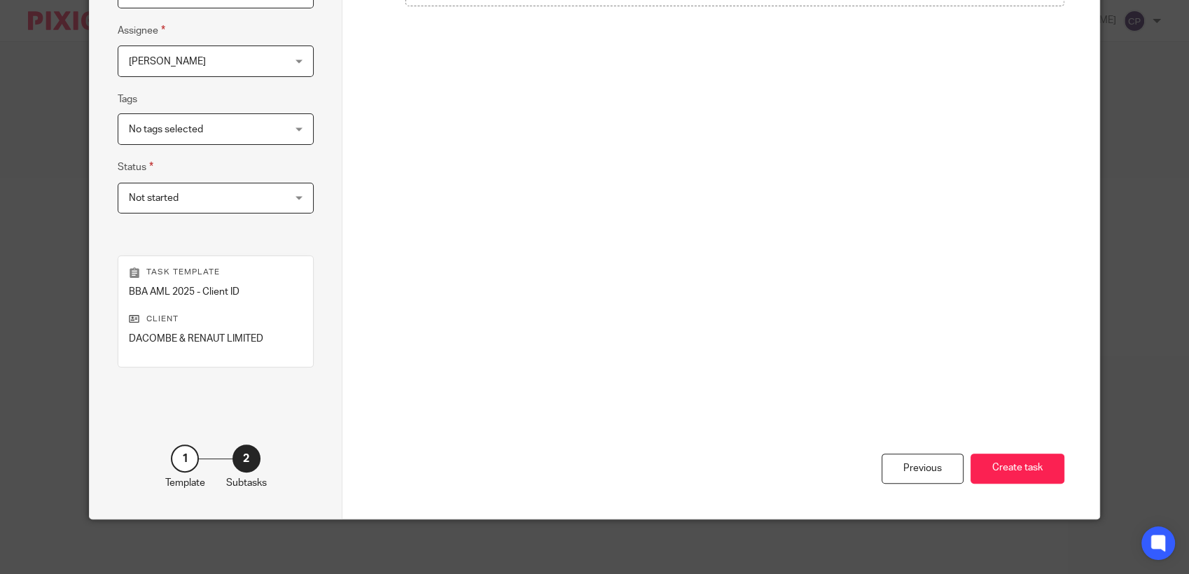
drag, startPoint x: 1017, startPoint y: 465, endPoint x: 1095, endPoint y: 437, distance: 82.6
click at [1017, 466] on button "Create task" at bounding box center [1018, 469] width 94 height 30
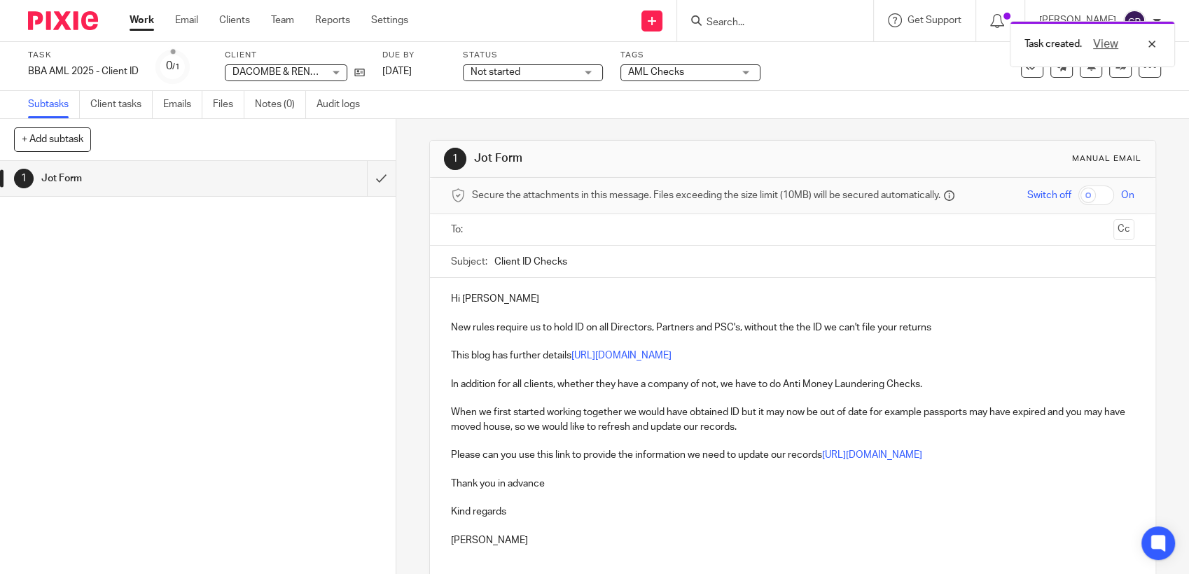
paste input "nicolarenaut@gmail.com"
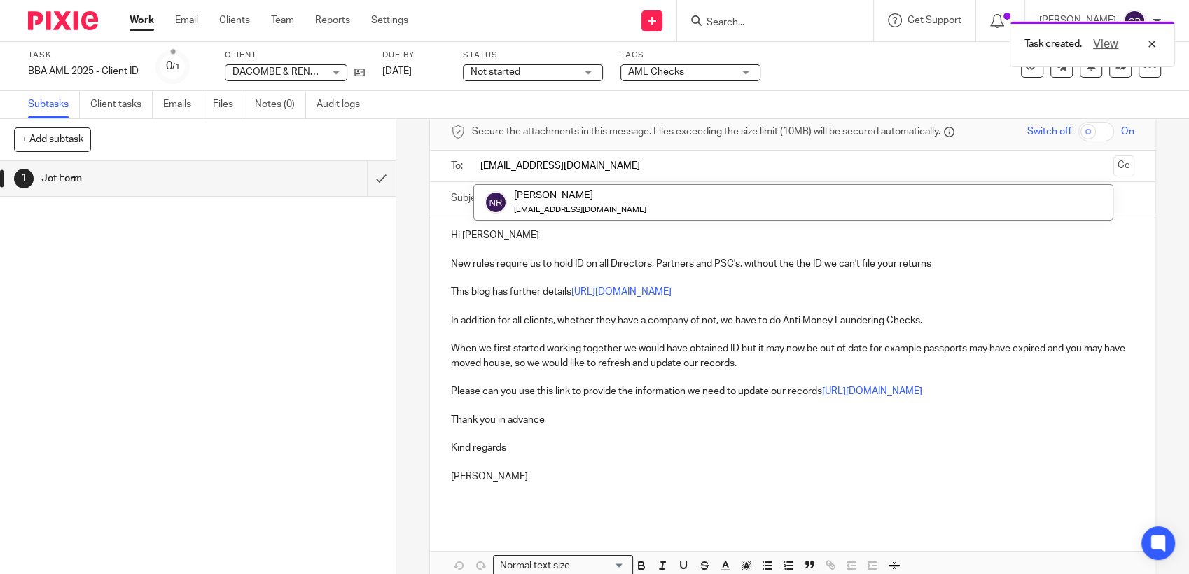
scroll to position [136, 0]
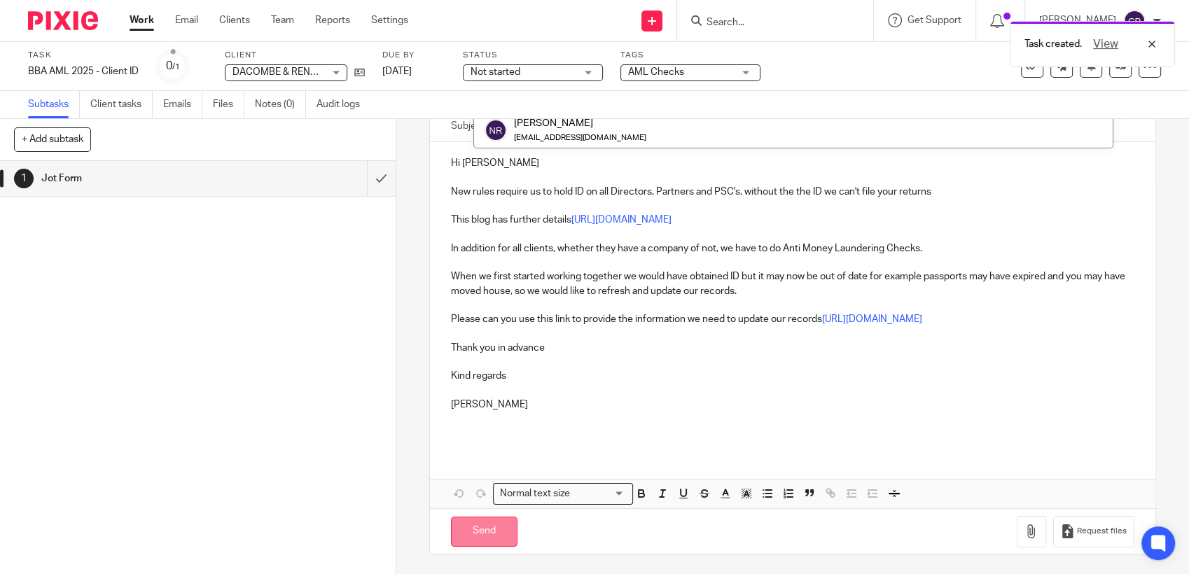
type input "nicolarenaut@gmail.com"
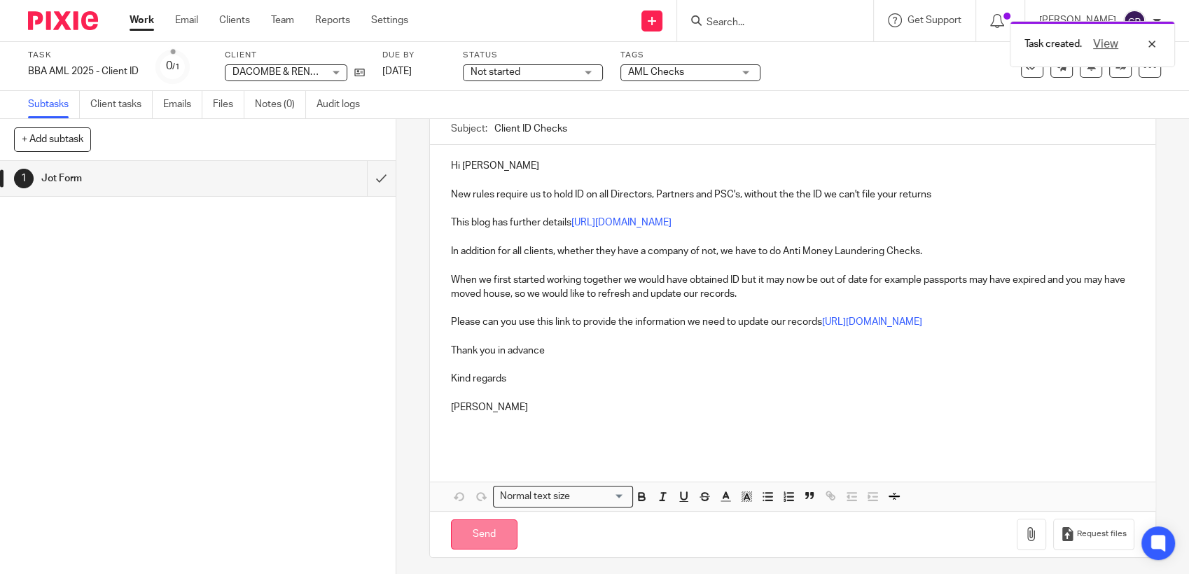
click at [484, 525] on input "Send" at bounding box center [484, 535] width 67 height 30
type input "Sent"
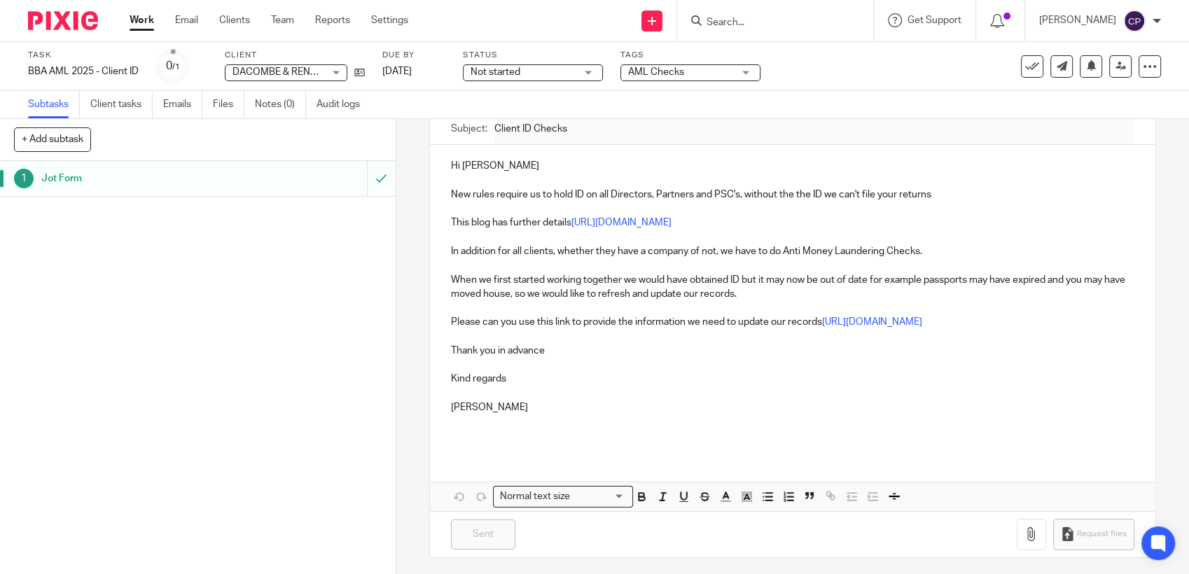
click at [723, 19] on input "Search" at bounding box center [768, 23] width 126 height 13
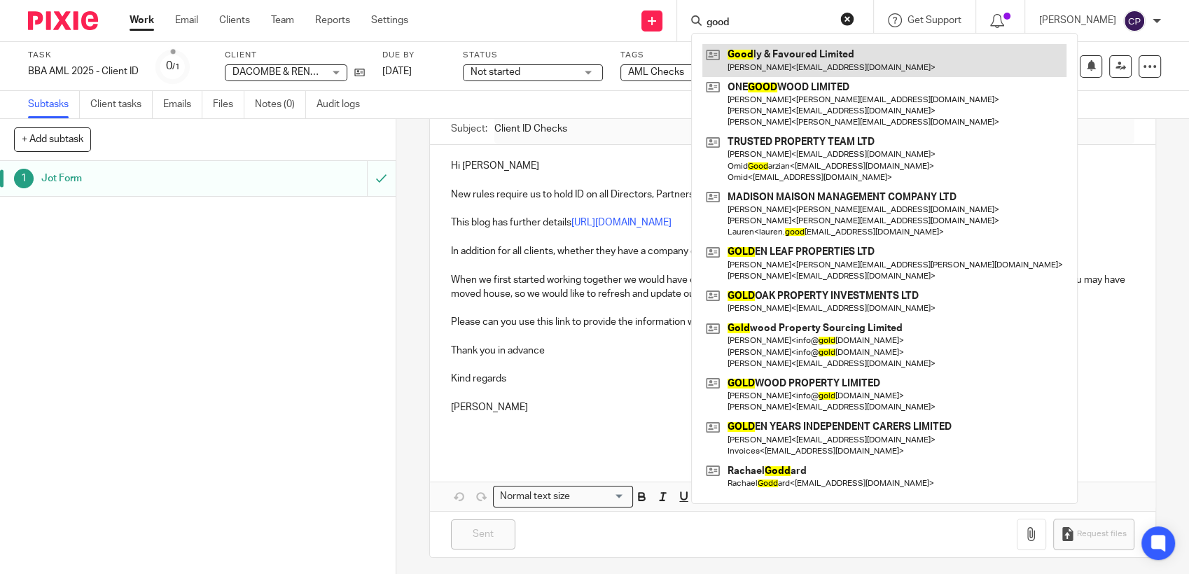
type input "good"
click at [744, 70] on link at bounding box center [884, 60] width 364 height 32
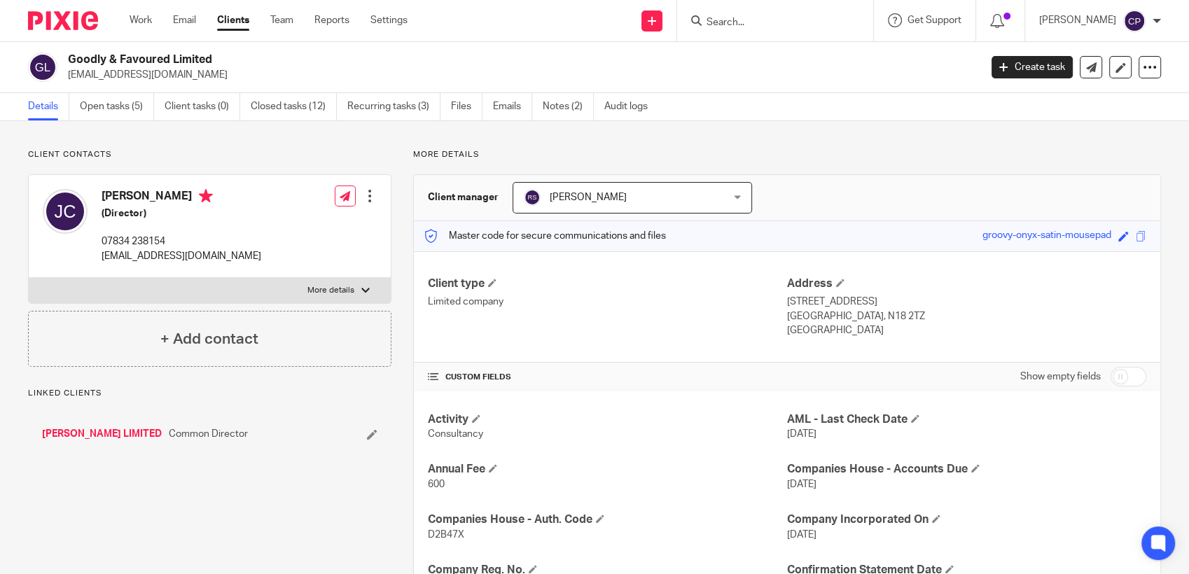
drag, startPoint x: 64, startPoint y: 76, endPoint x: 173, endPoint y: 76, distance: 109.2
click at [173, 76] on div "Goodly & Favoured Limited [EMAIL_ADDRESS][DOMAIN_NAME]" at bounding box center [499, 67] width 943 height 29
drag, startPoint x: 173, startPoint y: 76, endPoint x: 132, endPoint y: 71, distance: 40.9
copy p "[EMAIL_ADDRESS][DOMAIN_NAME]"
click at [1020, 76] on link "Create task" at bounding box center [1032, 67] width 81 height 22
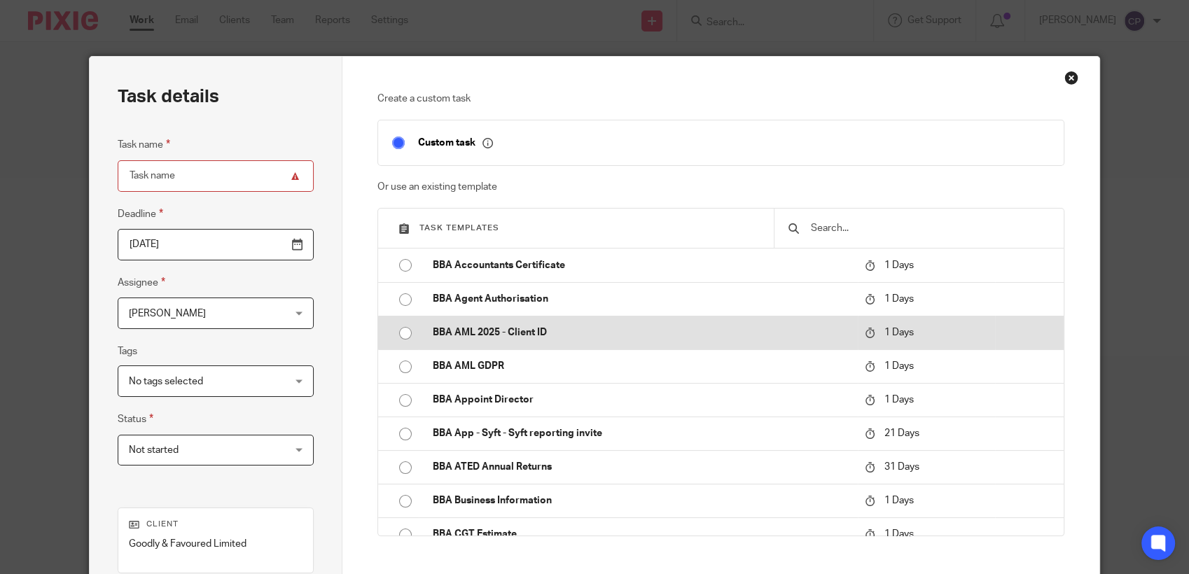
click at [399, 337] on input "radio" at bounding box center [405, 333] width 27 height 27
type input "[DATE]"
type input "BBA AML 2025 - Client ID"
checkbox input "false"
radio input "false"
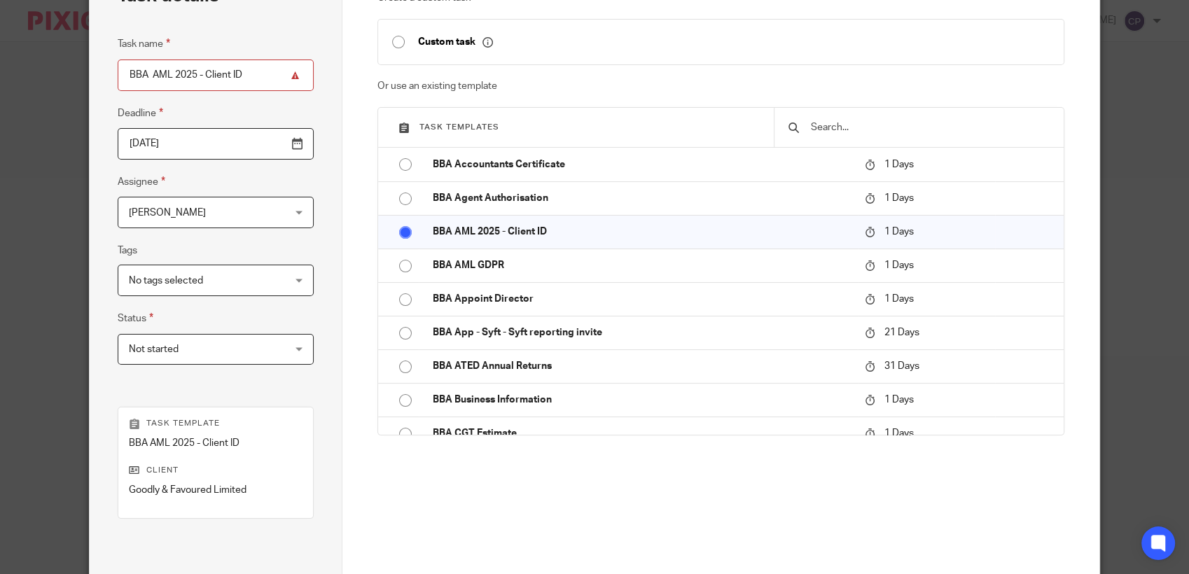
scroll to position [233, 0]
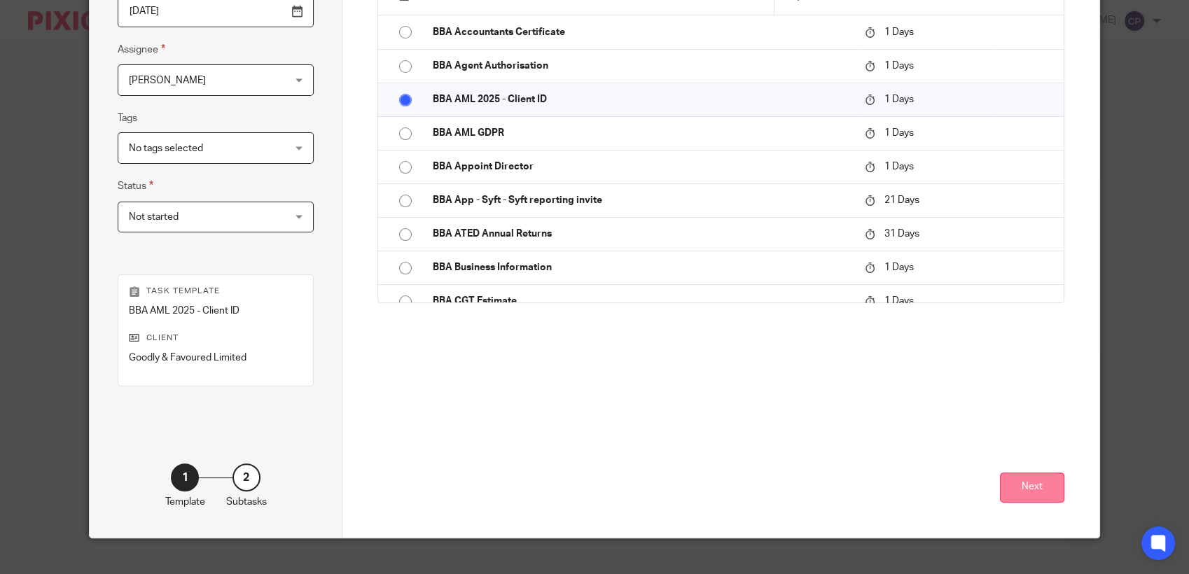
click at [1043, 487] on button "Next" at bounding box center [1032, 488] width 64 height 30
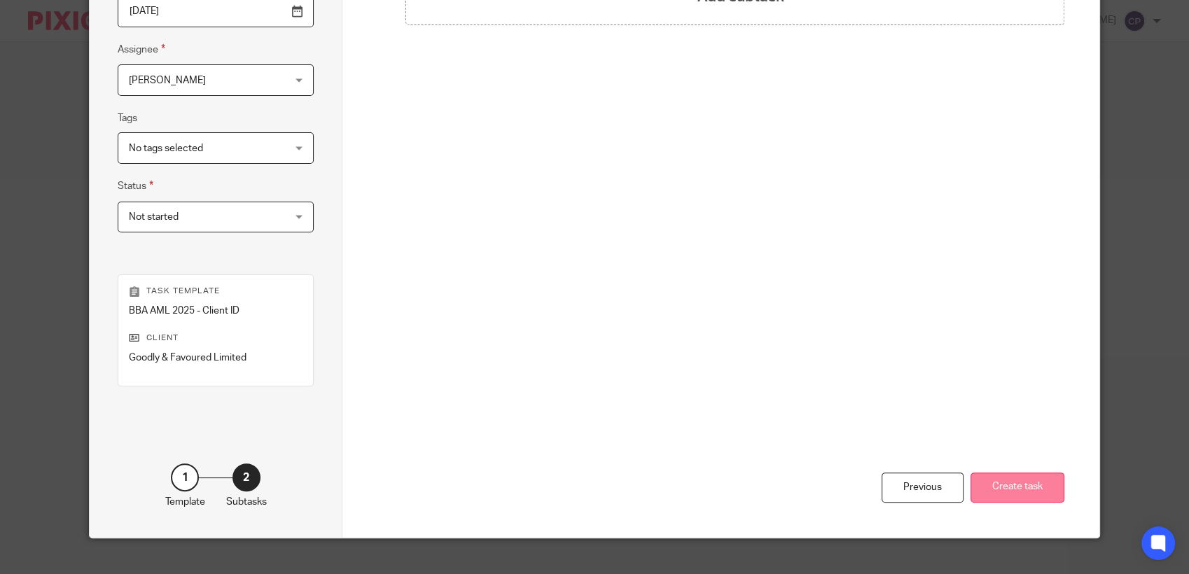
click at [1004, 490] on button "Create task" at bounding box center [1018, 488] width 94 height 30
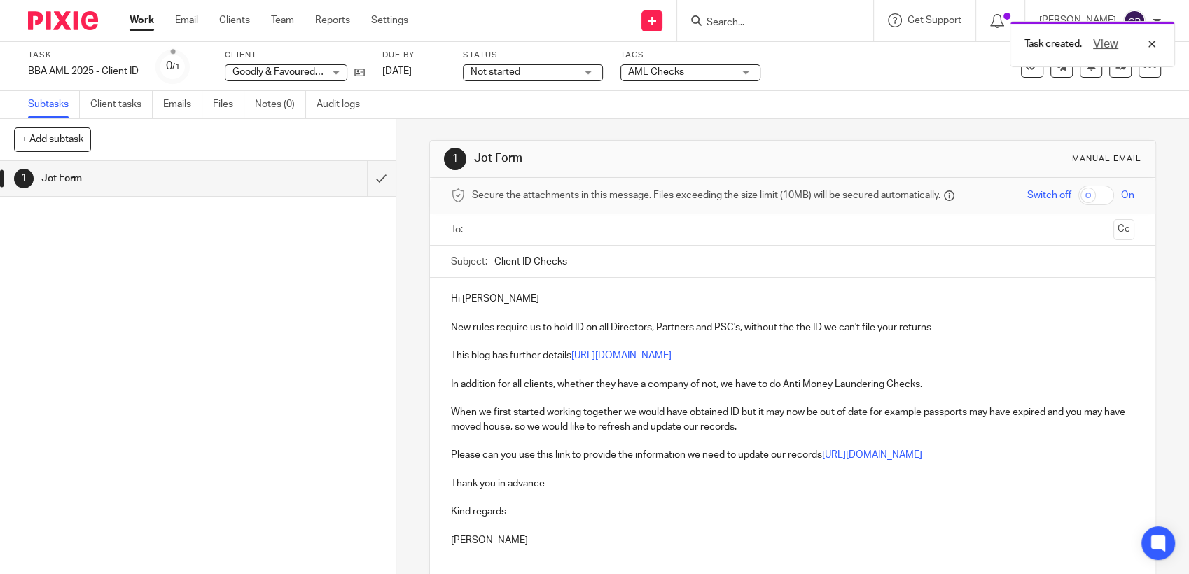
paste input "[EMAIL_ADDRESS][DOMAIN_NAME]"
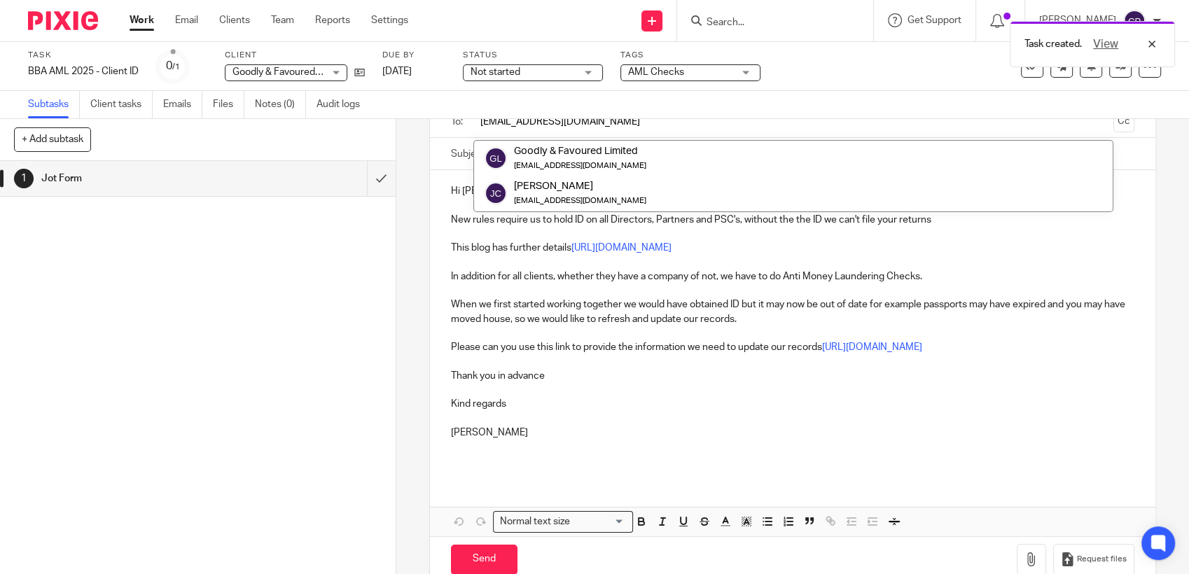
scroll to position [136, 0]
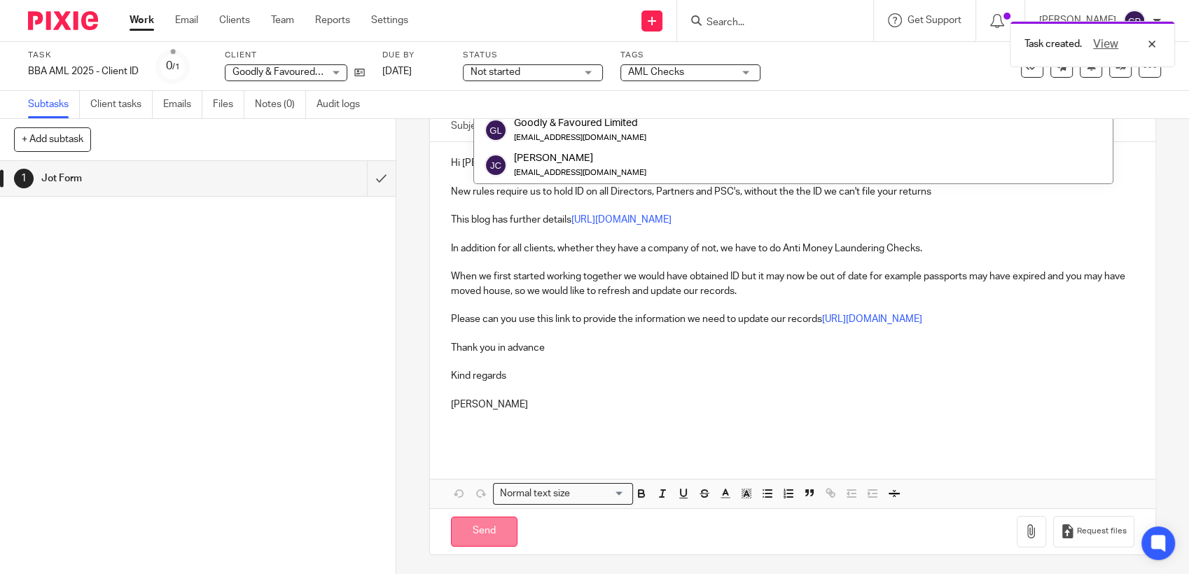
type input "[EMAIL_ADDRESS][DOMAIN_NAME]"
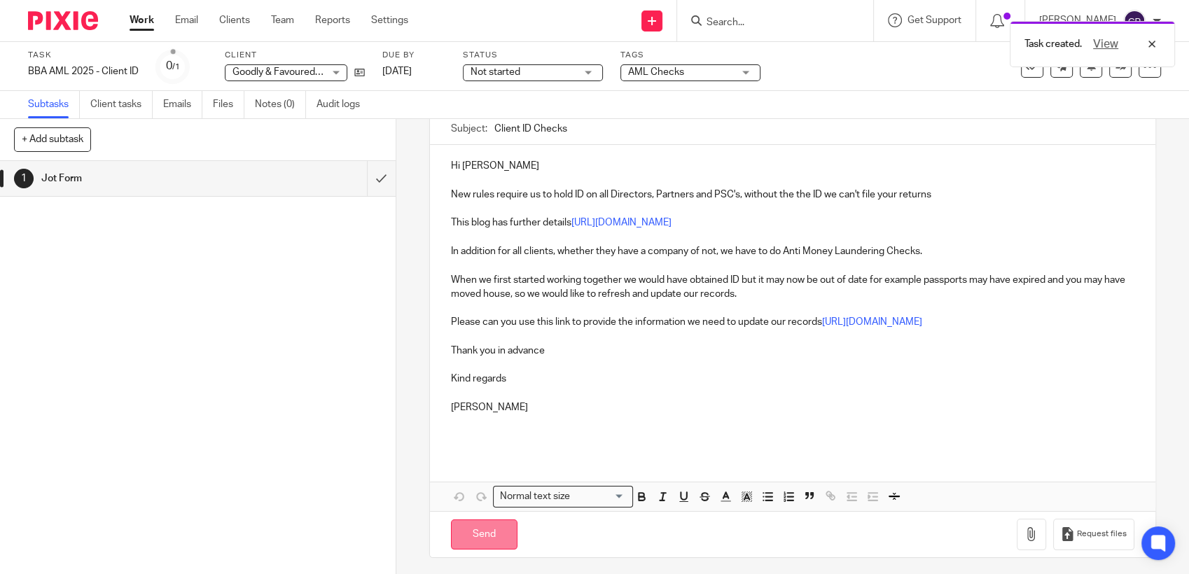
click at [484, 539] on input "Send" at bounding box center [484, 535] width 67 height 30
type input "Sent"
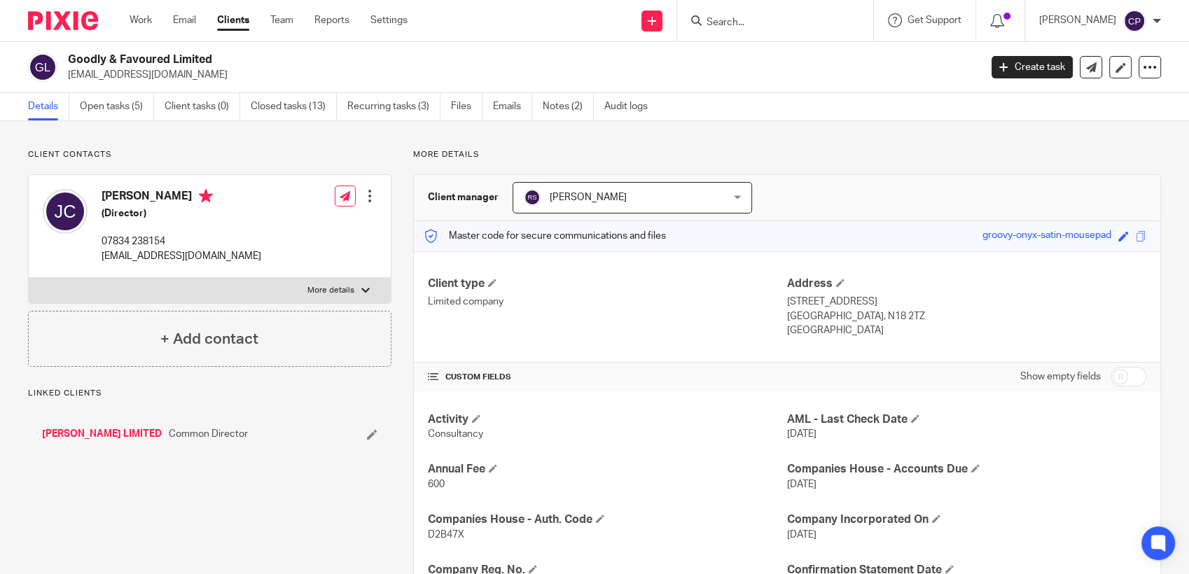
click at [78, 436] on link "[PERSON_NAME] LIMITED" at bounding box center [102, 434] width 120 height 14
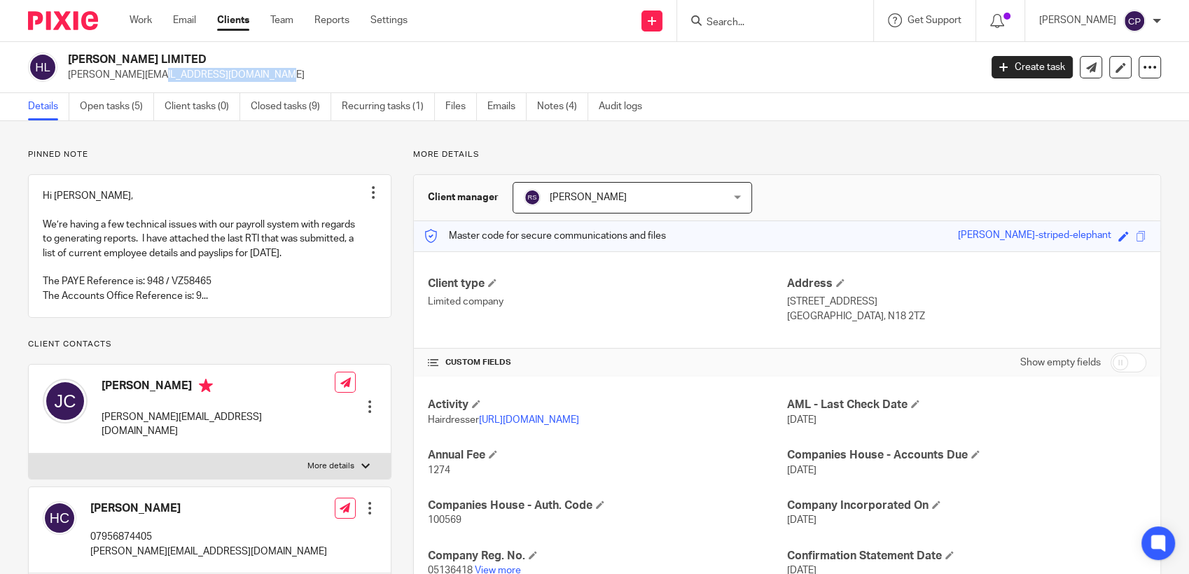
drag, startPoint x: 67, startPoint y: 76, endPoint x: 185, endPoint y: 79, distance: 118.4
click at [183, 79] on div "[PERSON_NAME] LIMITED [PERSON_NAME][EMAIL_ADDRESS][DOMAIN_NAME]" at bounding box center [499, 67] width 943 height 29
drag, startPoint x: 185, startPoint y: 79, endPoint x: 156, endPoint y: 76, distance: 28.8
copy p "[PERSON_NAME][EMAIL_ADDRESS][DOMAIN_NAME]"
click at [1015, 69] on link "Create task" at bounding box center [1032, 67] width 81 height 22
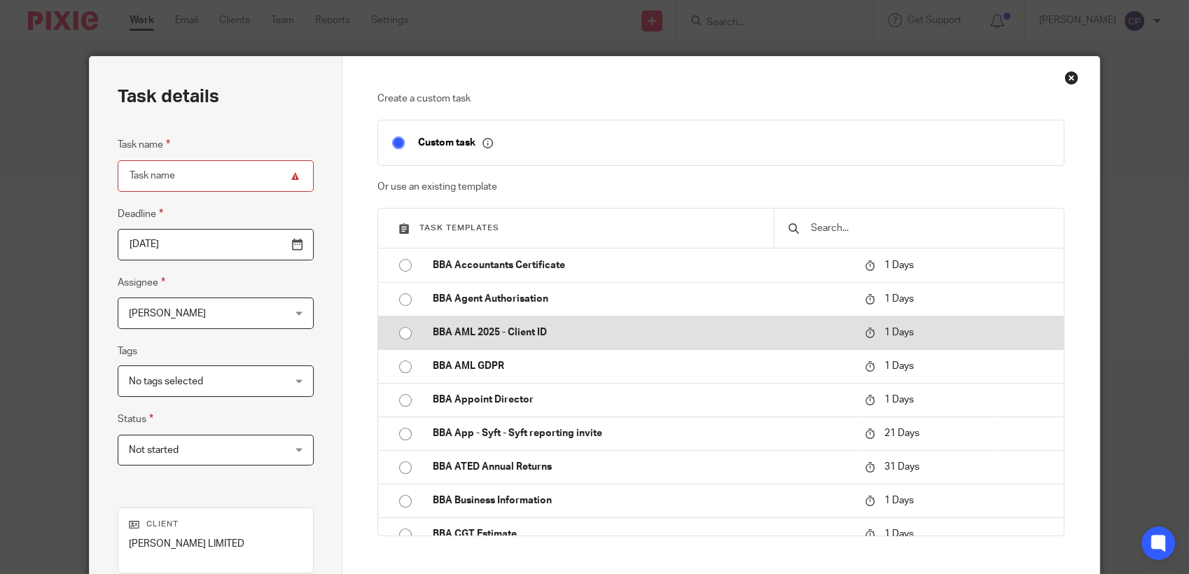
drag, startPoint x: 391, startPoint y: 330, endPoint x: 403, endPoint y: 334, distance: 12.6
click at [396, 333] on input "radio" at bounding box center [405, 333] width 27 height 27
type input "[DATE]"
type input "BBA AML 2025 - Client ID"
checkbox input "false"
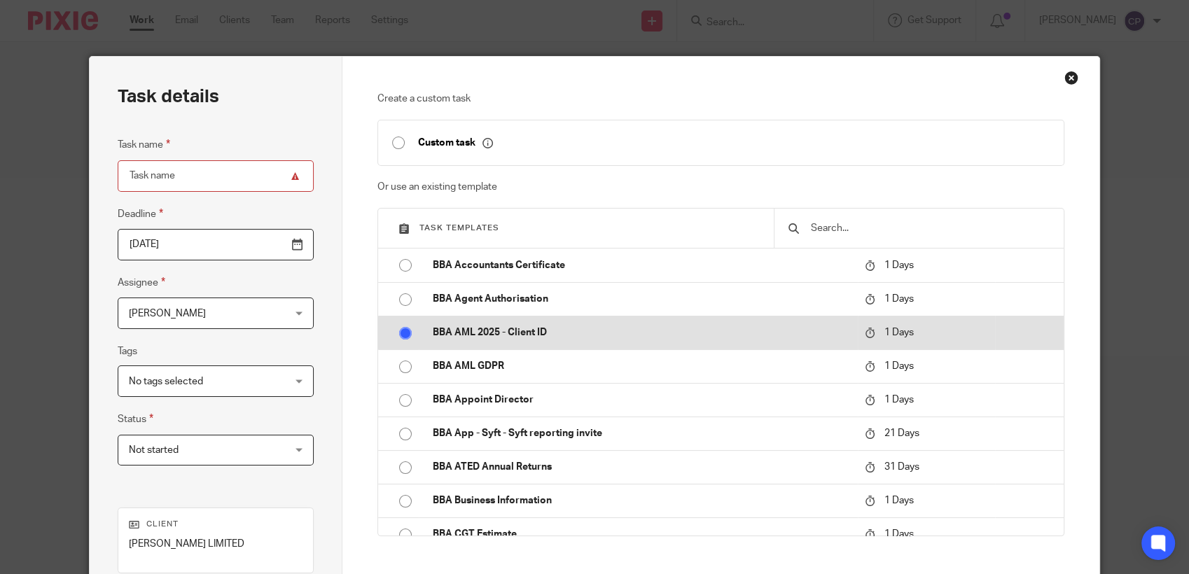
radio input "false"
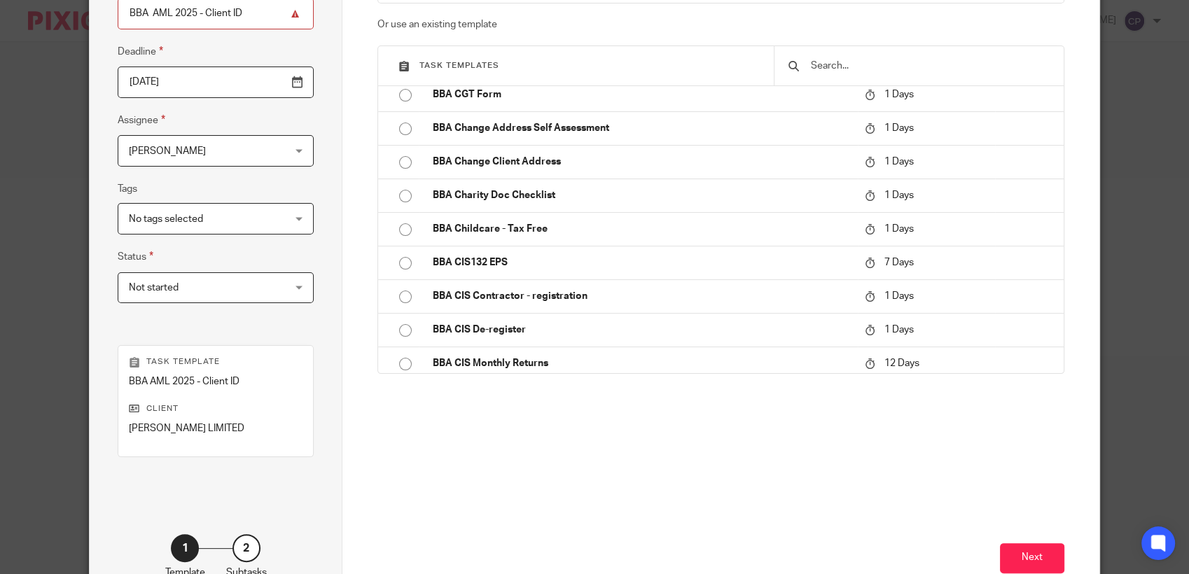
scroll to position [252, 0]
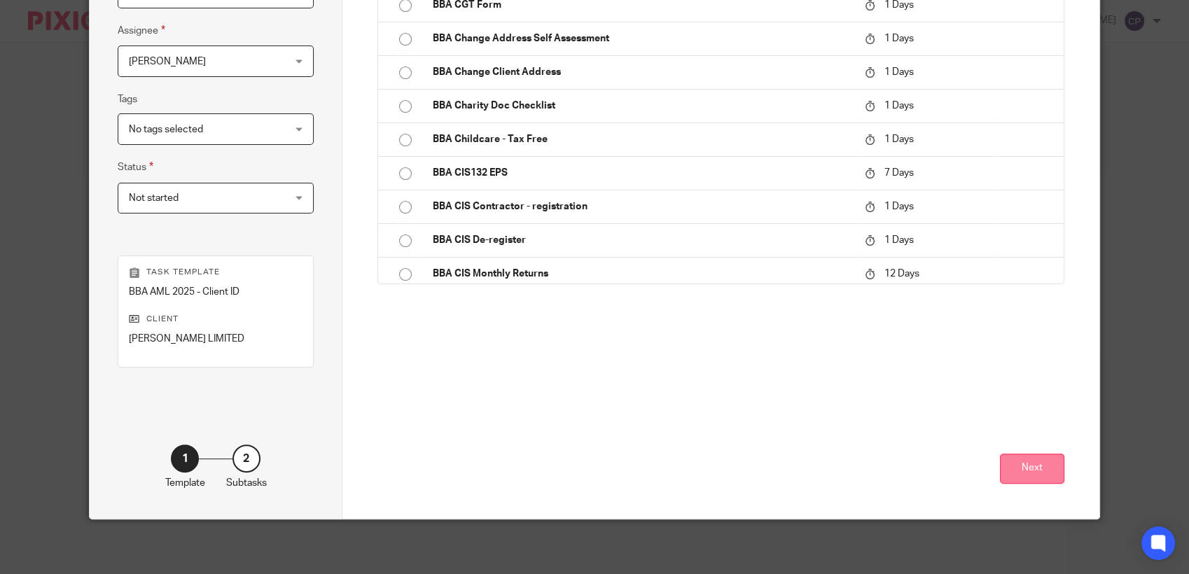
click at [1015, 476] on button "Next" at bounding box center [1032, 469] width 64 height 30
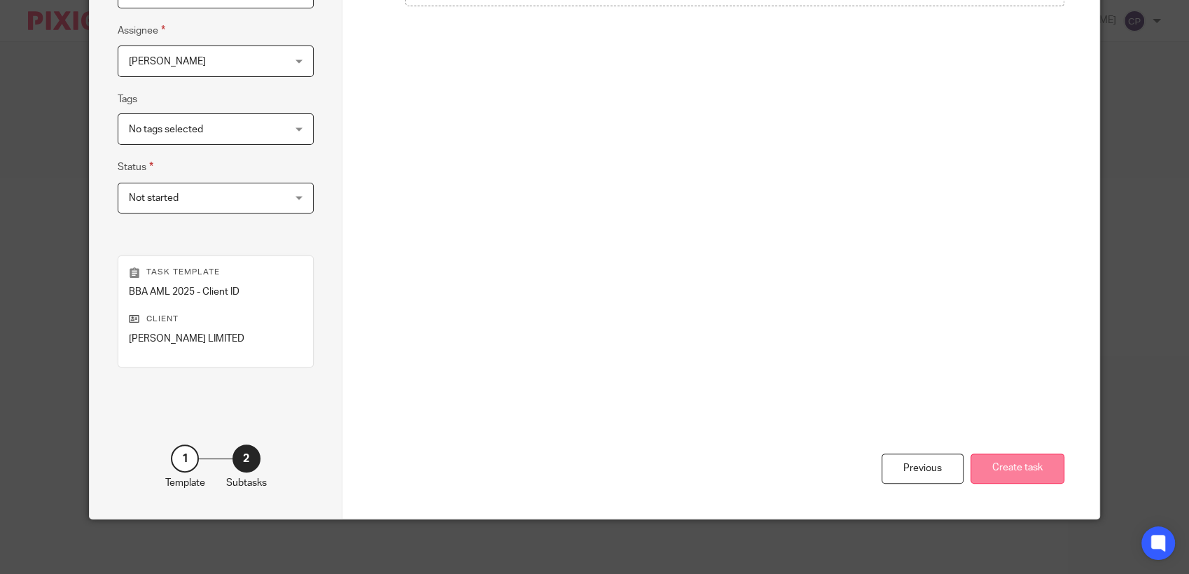
click at [1012, 476] on button "Create task" at bounding box center [1018, 469] width 94 height 30
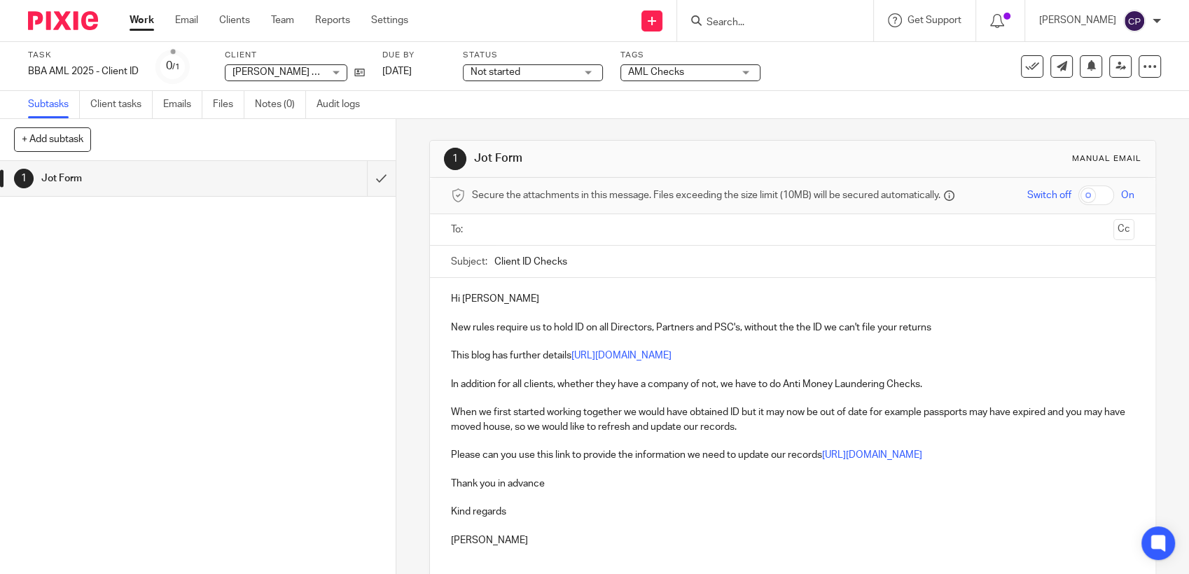
paste input "[PERSON_NAME][EMAIL_ADDRESS][DOMAIN_NAME]"
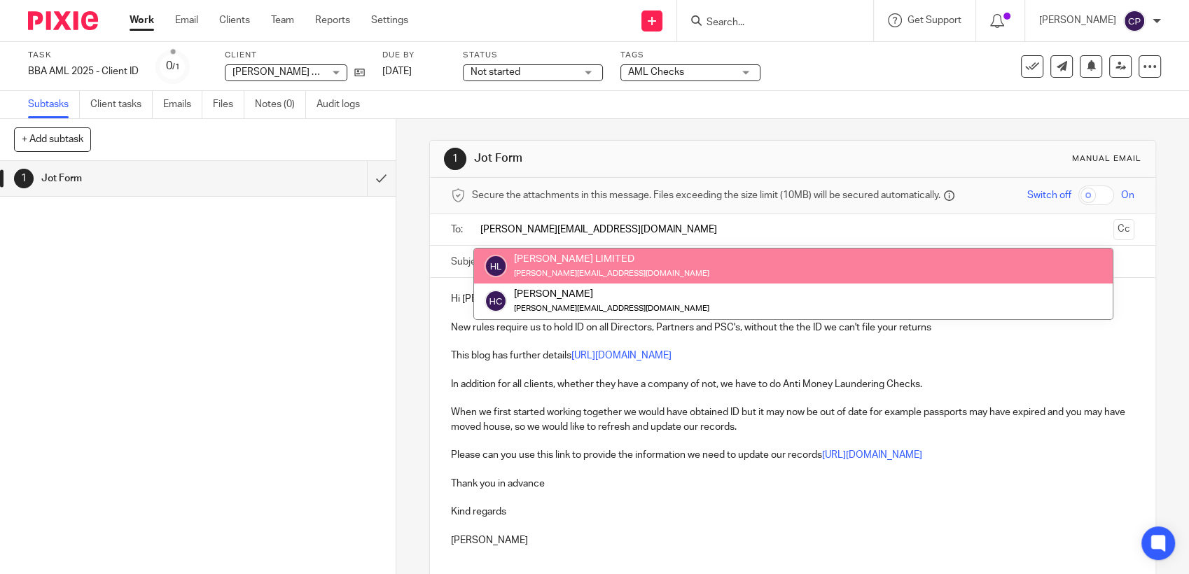
type input "[PERSON_NAME][EMAIL_ADDRESS][DOMAIN_NAME]"
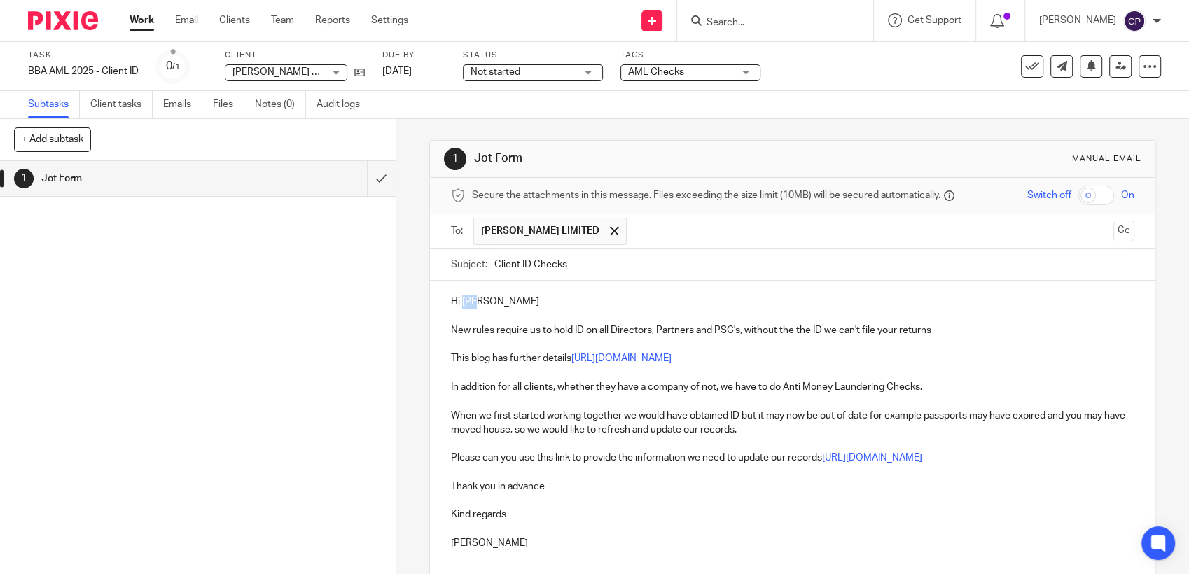
drag, startPoint x: 459, startPoint y: 305, endPoint x: 526, endPoint y: 305, distance: 66.5
click at [526, 305] on p "Hi Joe" at bounding box center [792, 302] width 683 height 14
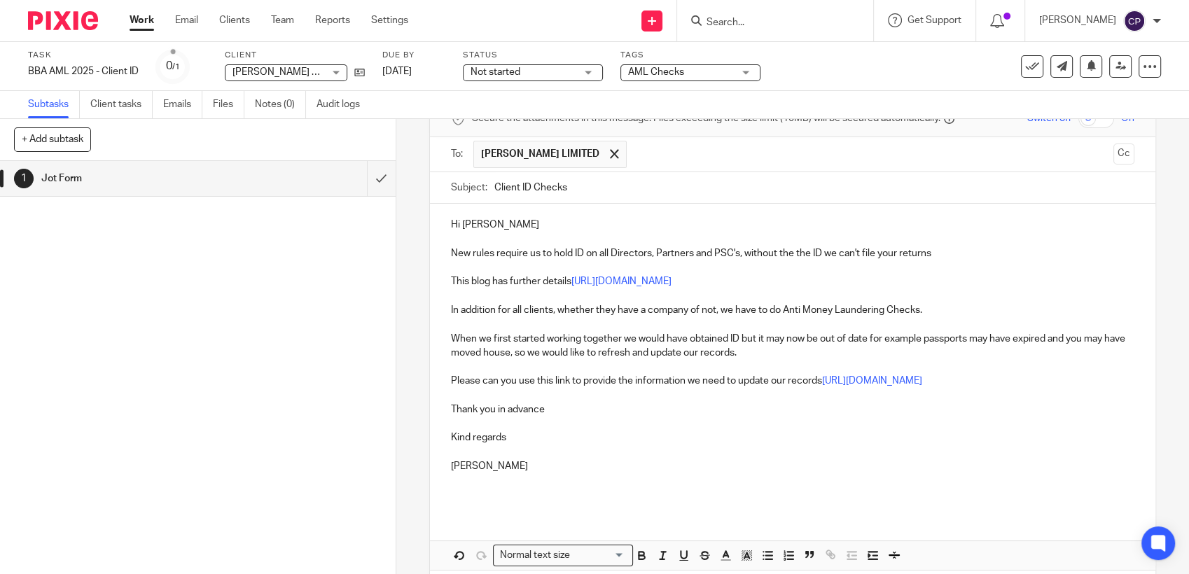
scroll to position [140, 0]
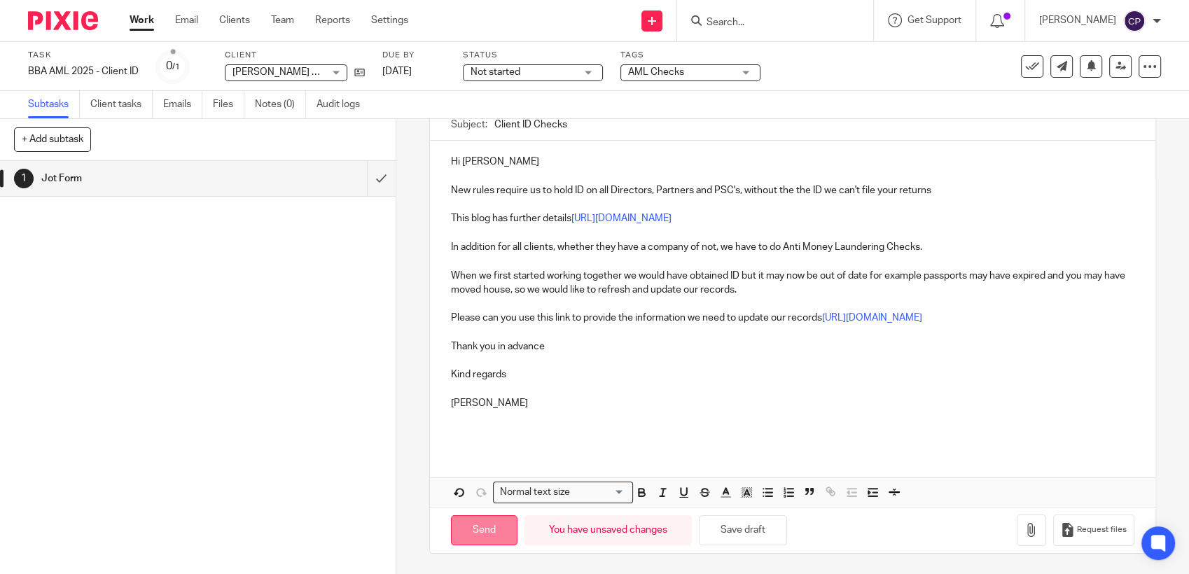
click at [489, 539] on input "Send" at bounding box center [484, 530] width 67 height 30
type input "Sent"
click at [732, 22] on input "Search" at bounding box center [768, 23] width 126 height 13
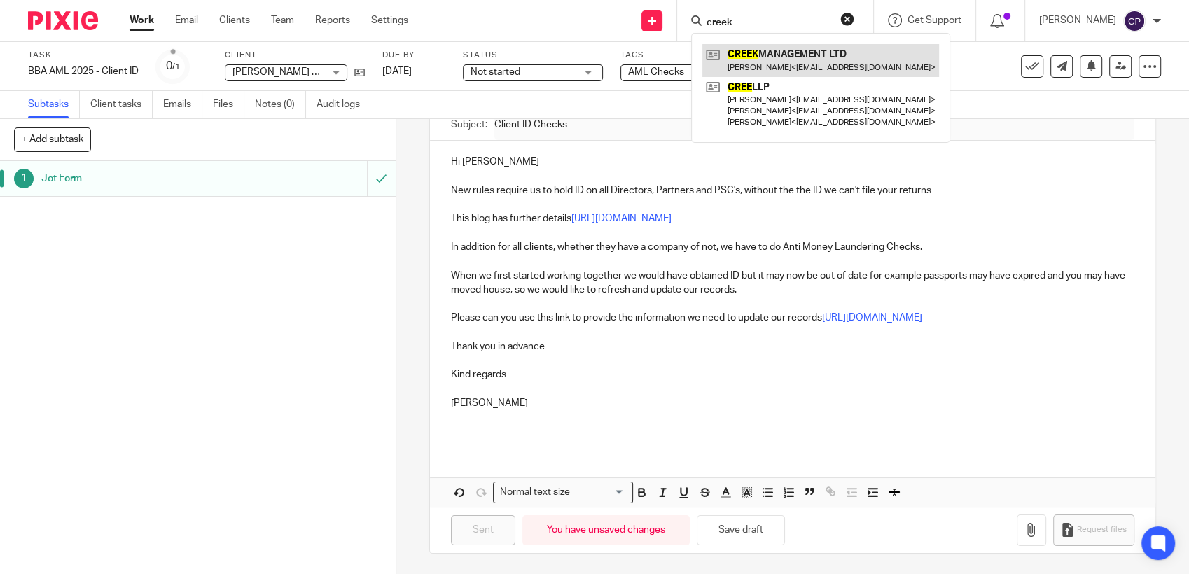
type input "creek"
click at [773, 59] on link at bounding box center [820, 60] width 237 height 32
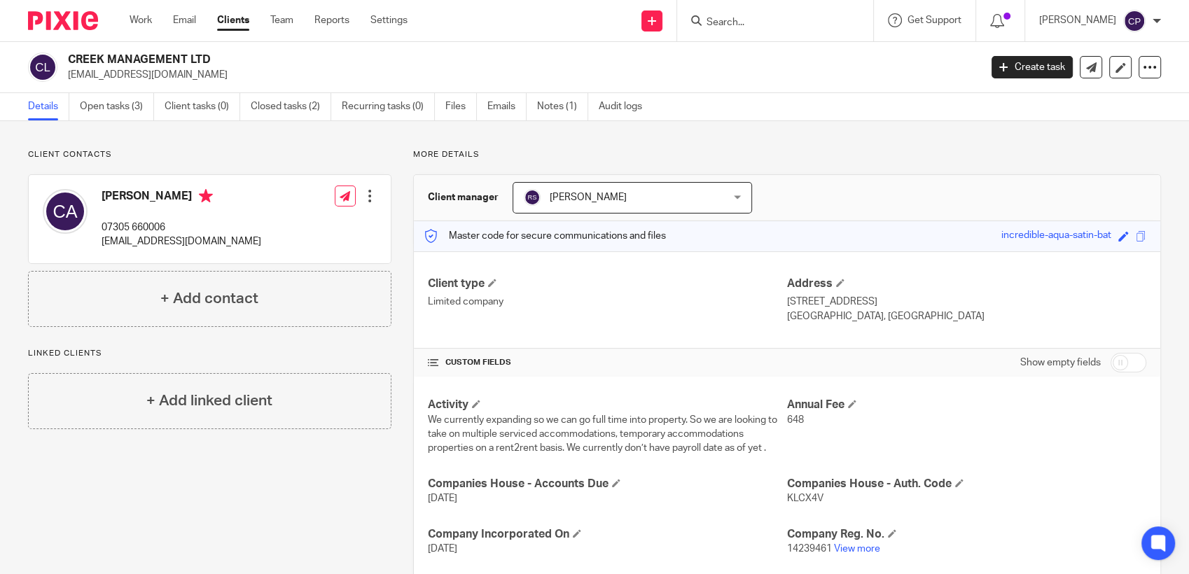
drag, startPoint x: 63, startPoint y: 76, endPoint x: 233, endPoint y: 75, distance: 170.2
click at [233, 75] on div "CREEK MANAGEMENT LTD charlie-adames02@outlook.com" at bounding box center [499, 67] width 943 height 29
drag, startPoint x: 233, startPoint y: 75, endPoint x: 160, endPoint y: 74, distance: 72.8
copy p "[EMAIL_ADDRESS][DOMAIN_NAME]"
click at [1013, 68] on link "Create task" at bounding box center [1032, 67] width 81 height 22
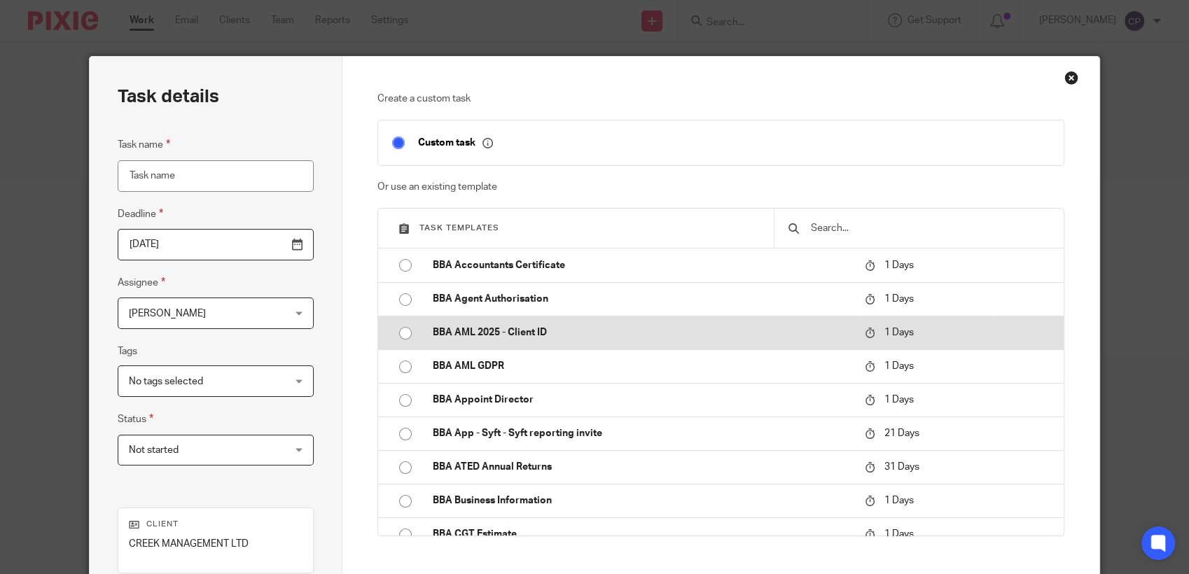
click at [393, 336] on input "radio" at bounding box center [405, 333] width 27 height 27
type input "[DATE]"
type input "BBA AML 2025 - Client ID"
checkbox input "false"
radio input "false"
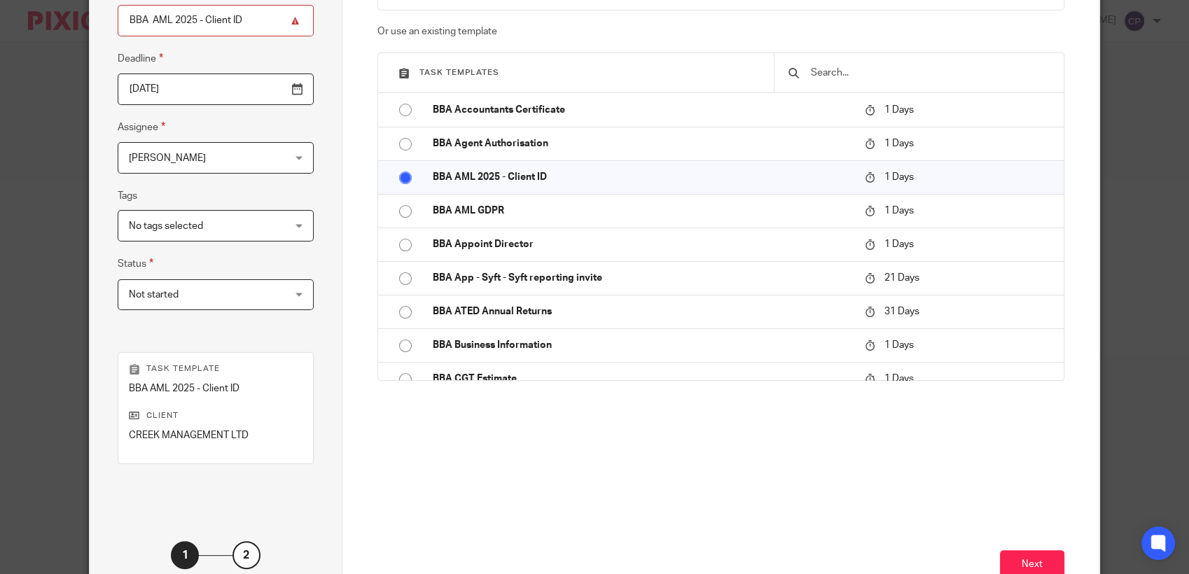
scroll to position [233, 0]
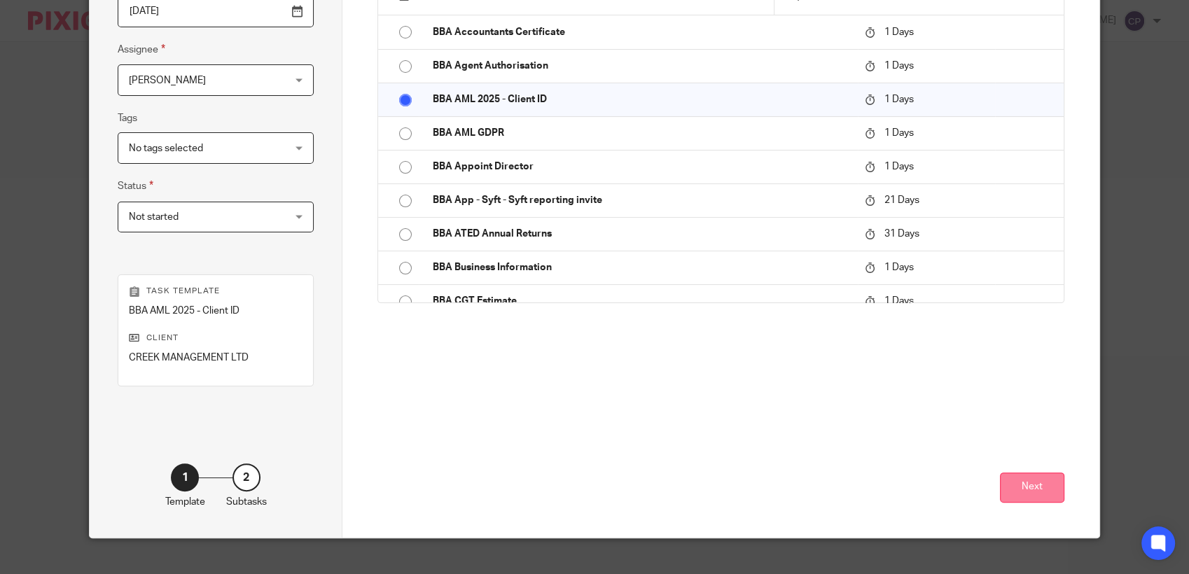
click at [1053, 490] on button "Next" at bounding box center [1032, 488] width 64 height 30
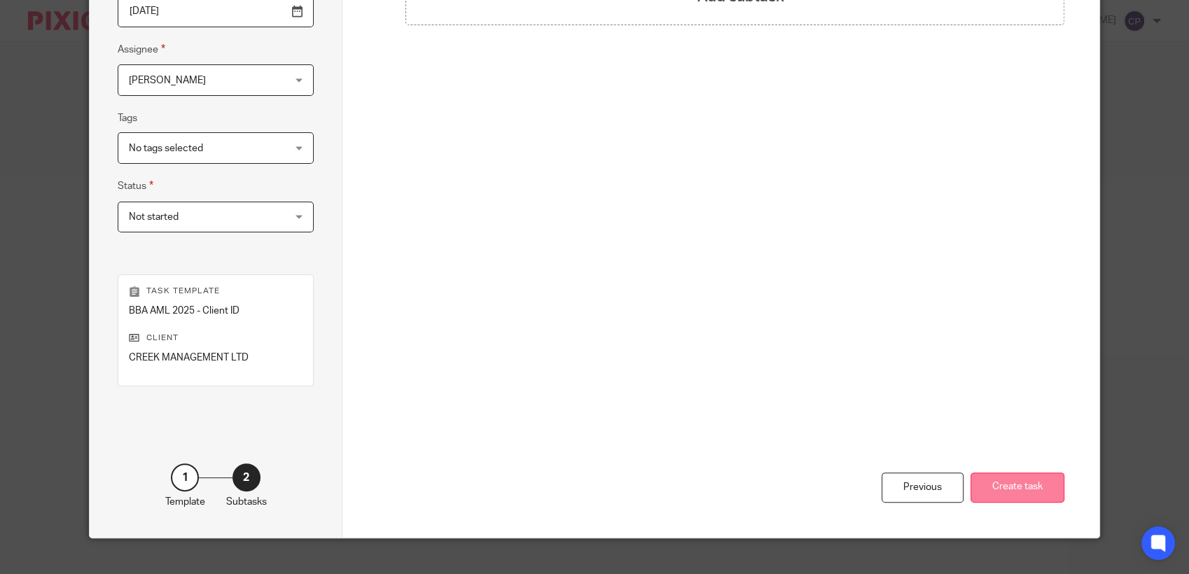
click at [1015, 496] on button "Create task" at bounding box center [1018, 488] width 94 height 30
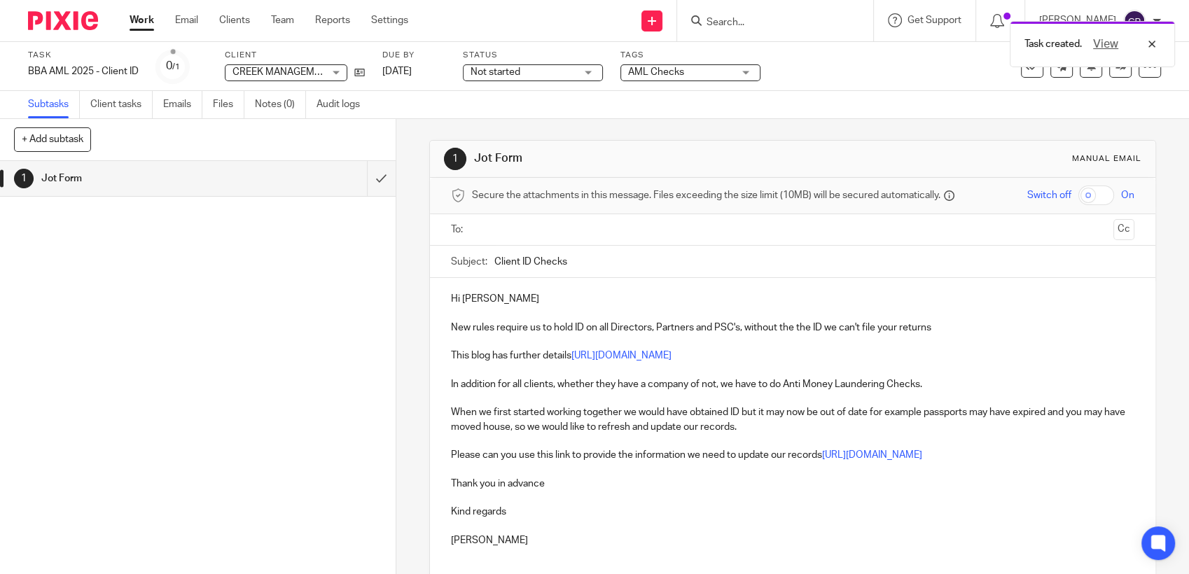
paste input "[EMAIL_ADDRESS][DOMAIN_NAME]"
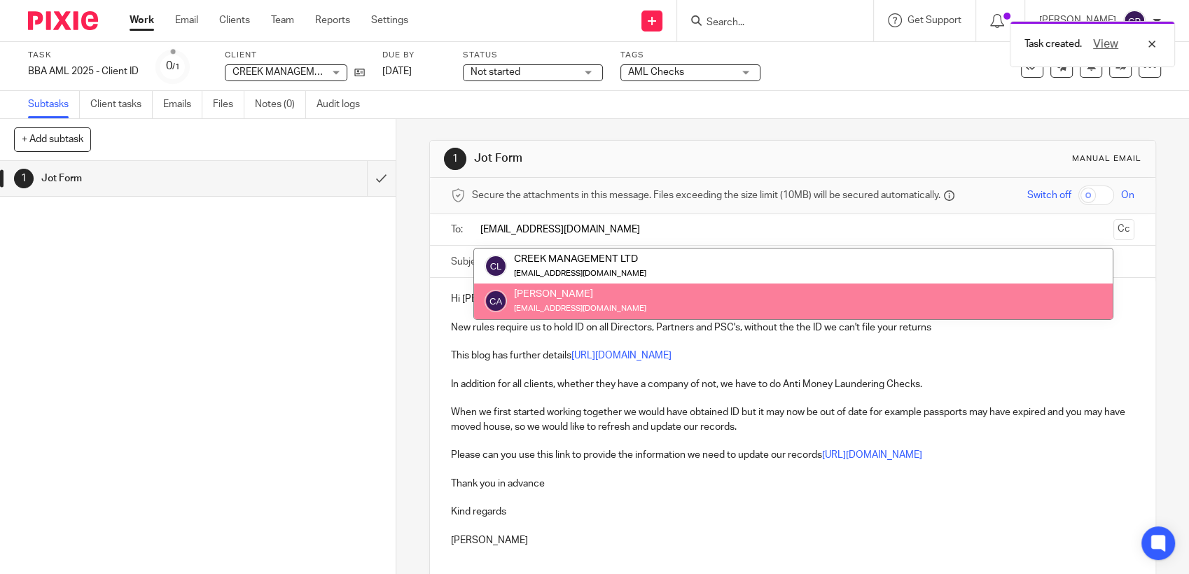
type input "[EMAIL_ADDRESS][DOMAIN_NAME]"
click at [412, 300] on div "1 Jot Form Manual email Secure the attachments in this message. Files exceeding…" at bounding box center [792, 346] width 793 height 455
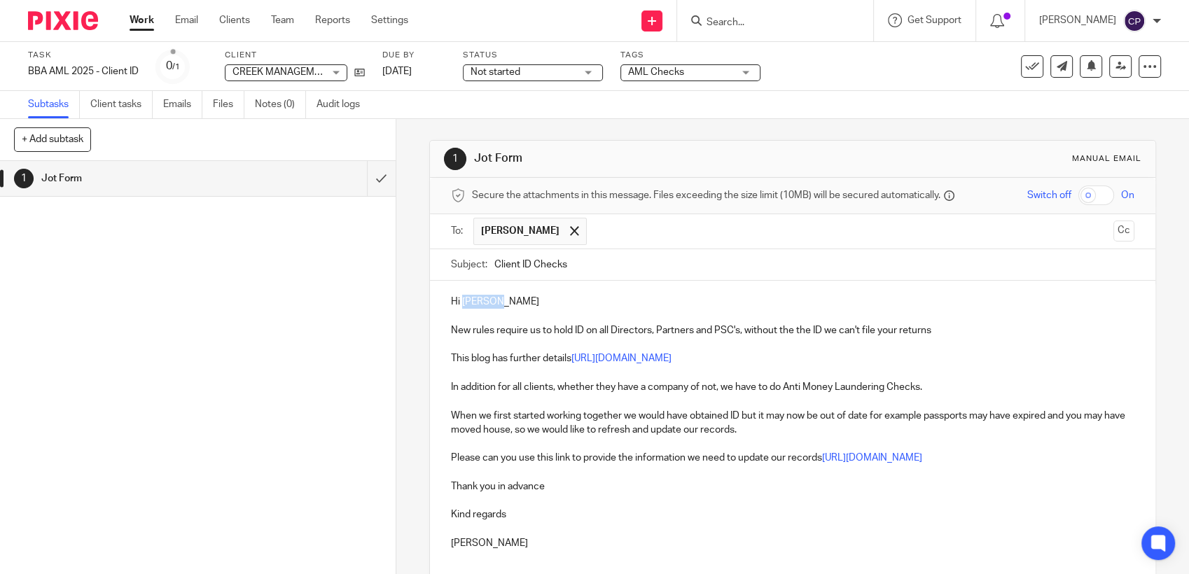
drag, startPoint x: 457, startPoint y: 299, endPoint x: 588, endPoint y: 305, distance: 131.1
click at [560, 308] on p "Hi [PERSON_NAME]" at bounding box center [792, 302] width 683 height 14
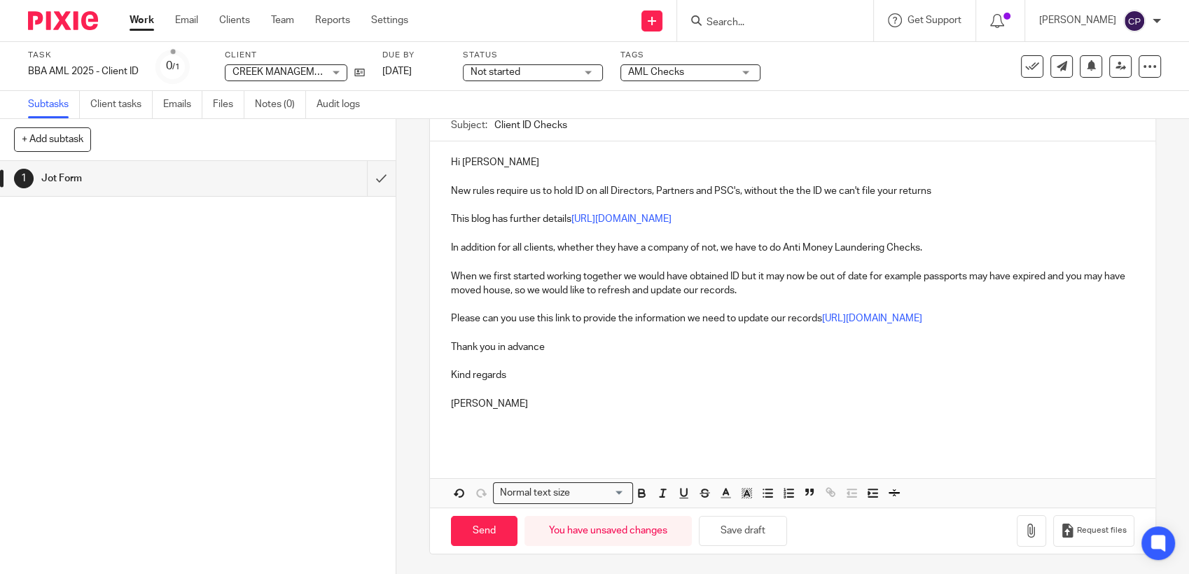
scroll to position [140, 0]
click at [488, 531] on input "Send" at bounding box center [484, 530] width 67 height 30
type input "Sent"
